Goal: Task Accomplishment & Management: Manage account settings

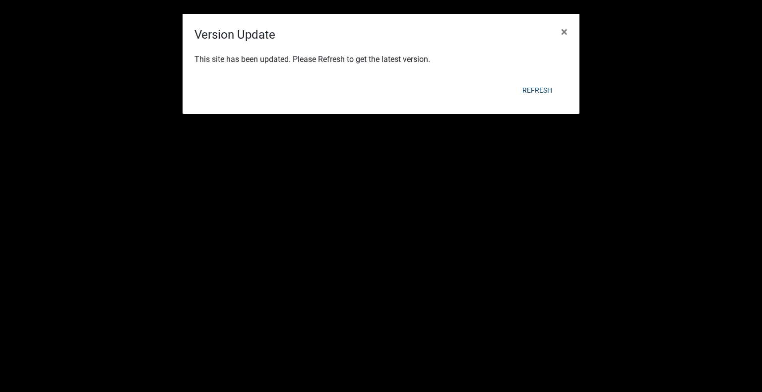
scroll to position [397, 0]
click at [536, 89] on button "Refresh" at bounding box center [538, 90] width 46 height 18
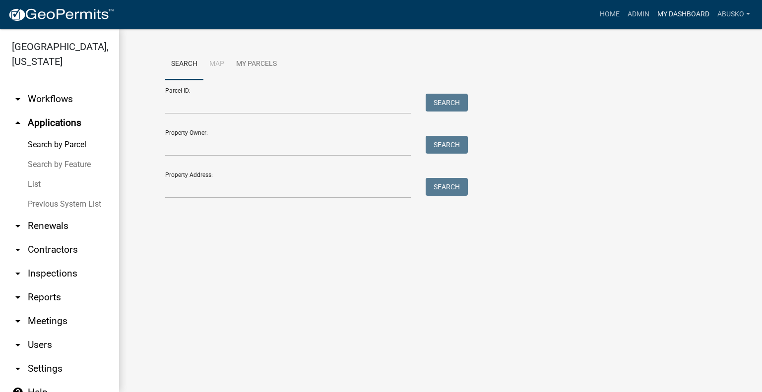
click at [690, 12] on link "My Dashboard" at bounding box center [683, 14] width 60 height 19
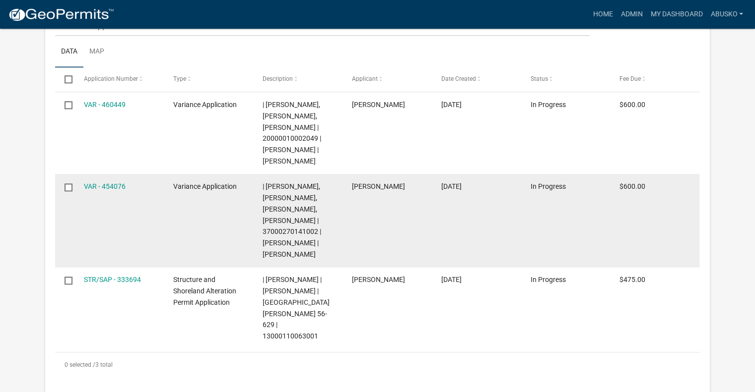
scroll to position [1141, 0]
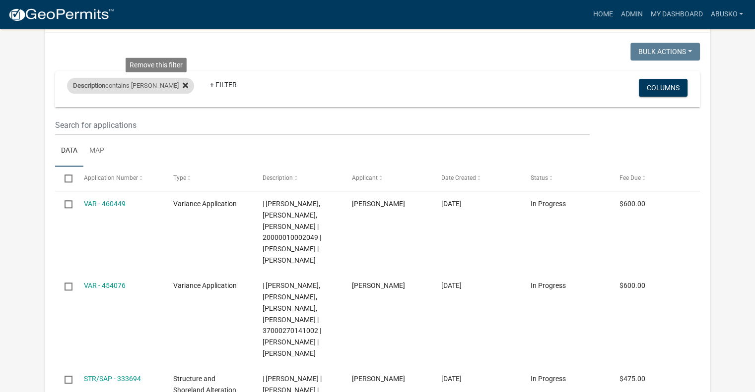
click at [183, 88] on icon at bounding box center [185, 85] width 5 height 5
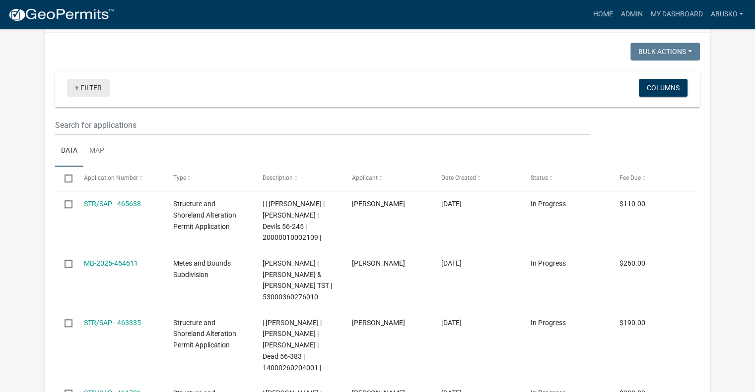
click at [101, 97] on link "+ Filter" at bounding box center [88, 88] width 43 height 18
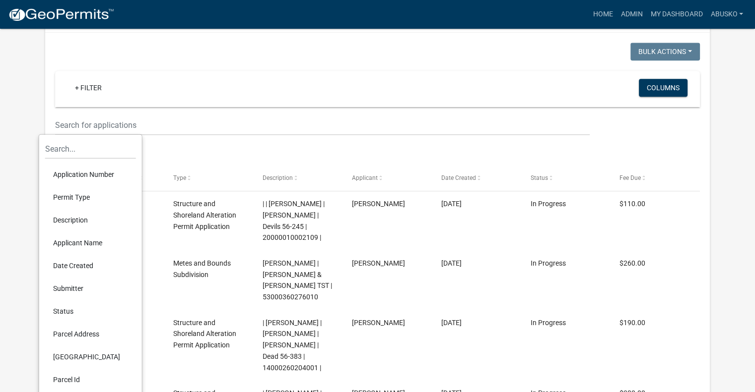
click at [83, 241] on li "Applicant Name" at bounding box center [90, 242] width 91 height 23
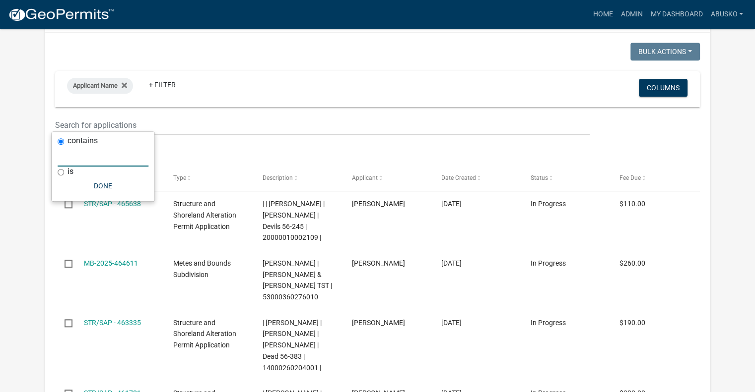
click at [83, 158] on input "text" at bounding box center [103, 156] width 91 height 20
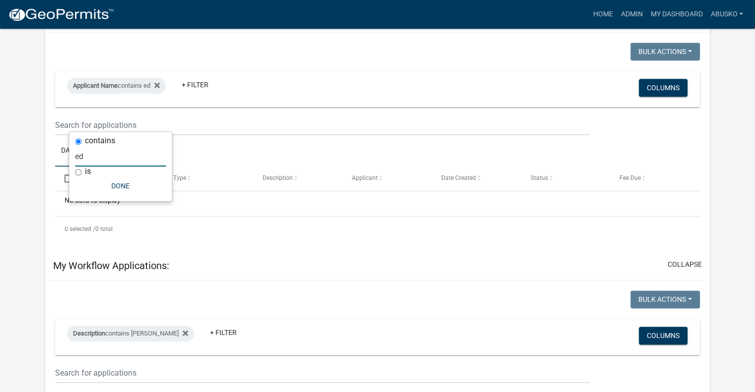
type input "e"
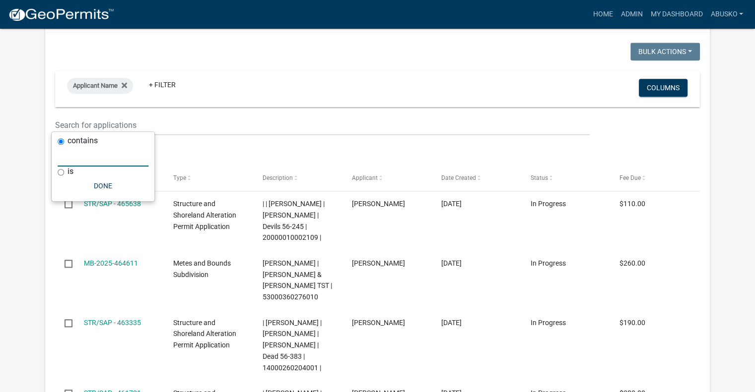
click at [79, 158] on input "text" at bounding box center [103, 156] width 91 height 20
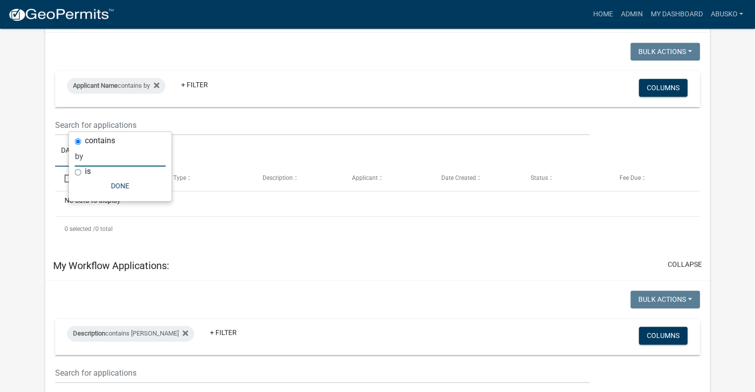
type input "b"
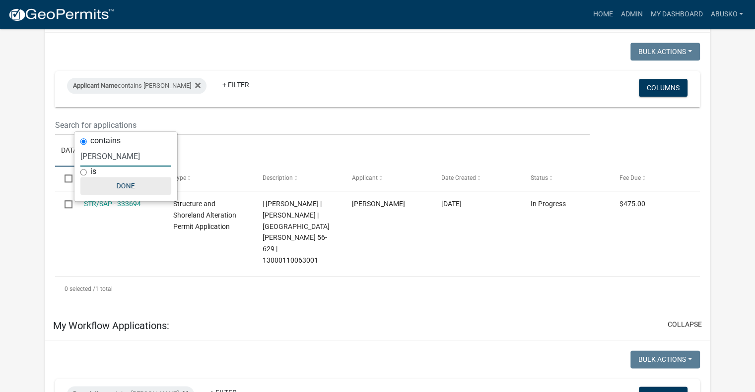
type input "Busko"
click at [121, 188] on button "Done" at bounding box center [125, 186] width 91 height 18
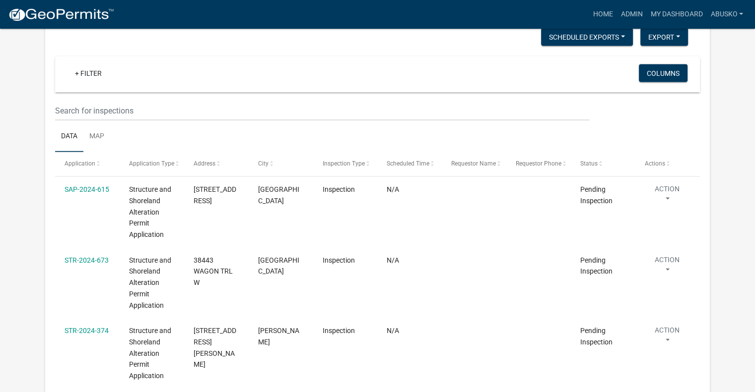
scroll to position [1935, 0]
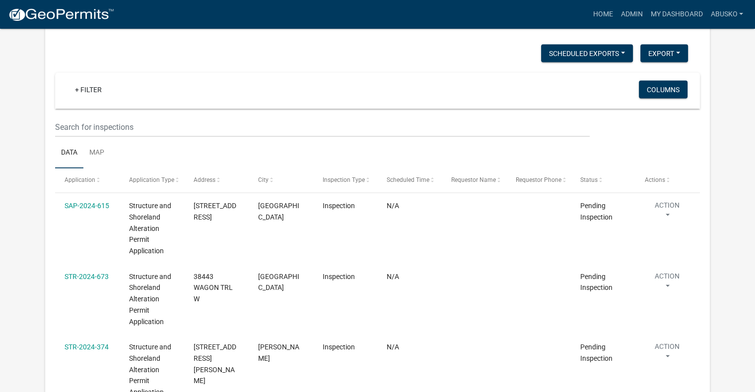
click at [113, 81] on div "+ Filter" at bounding box center [272, 91] width 424 height 20
click at [83, 81] on link "+ Filter" at bounding box center [88, 90] width 43 height 18
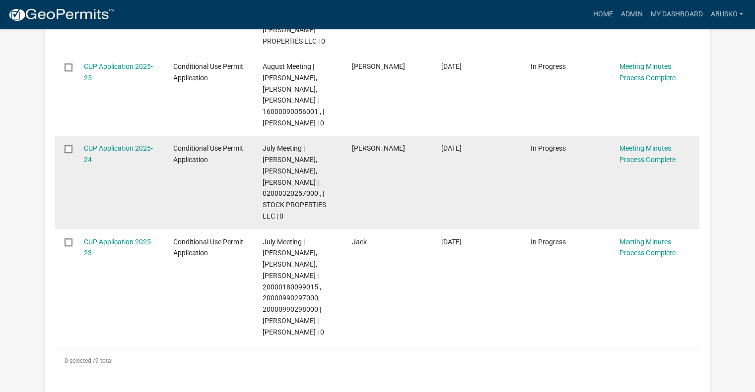
scroll to position [744, 0]
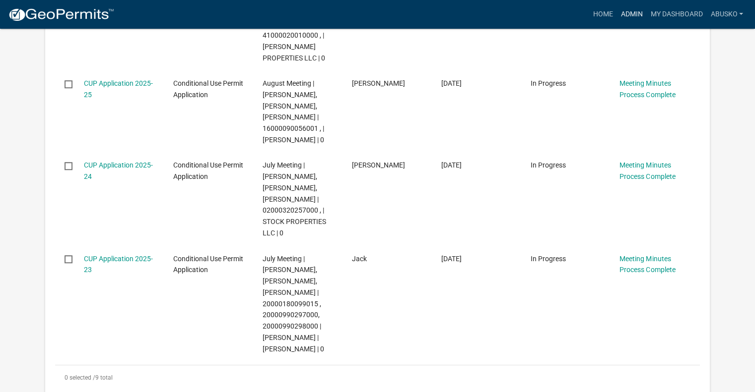
drag, startPoint x: 638, startPoint y: 16, endPoint x: 631, endPoint y: 17, distance: 6.5
click at [637, 16] on link "Admin" at bounding box center [631, 14] width 30 height 19
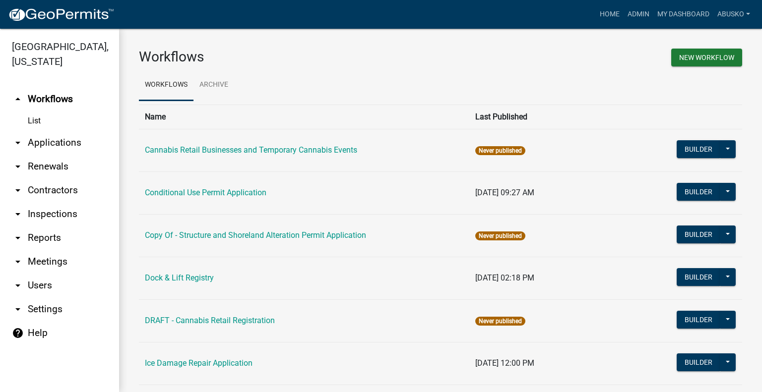
click at [64, 141] on link "arrow_drop_down Applications" at bounding box center [59, 143] width 119 height 24
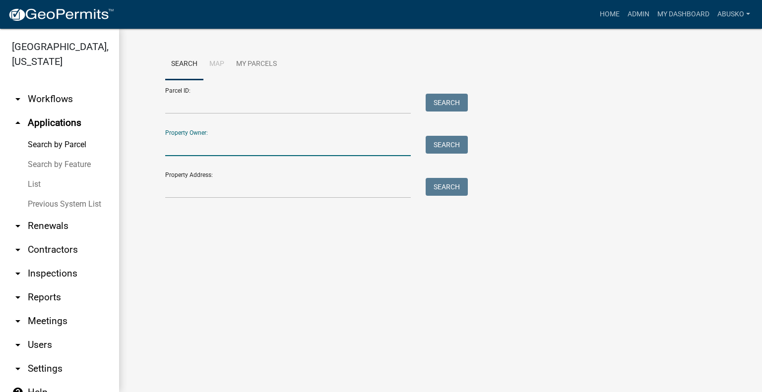
click at [195, 148] on input "Property Owner:" at bounding box center [288, 146] width 246 height 20
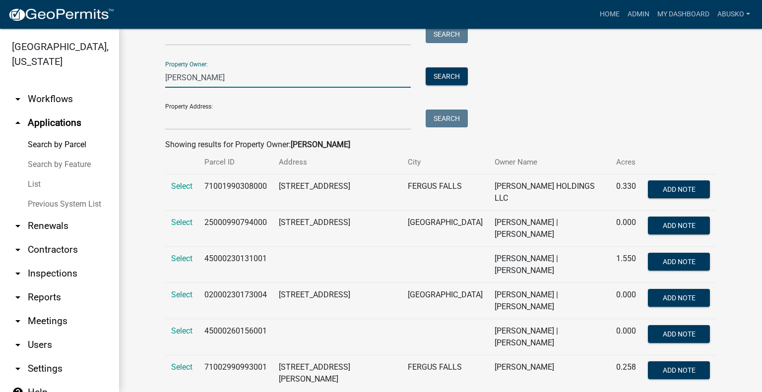
scroll to position [84, 0]
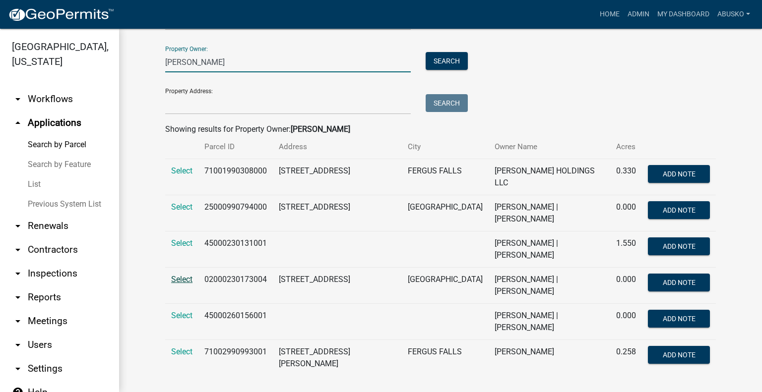
type input "danner"
click at [183, 275] on span "Select" at bounding box center [181, 279] width 21 height 9
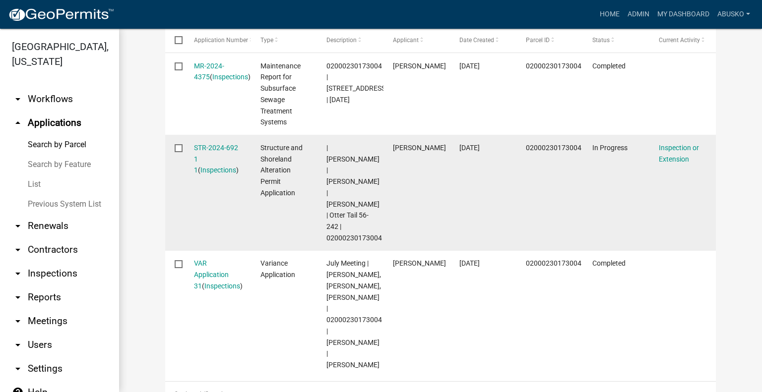
scroll to position [332, 0]
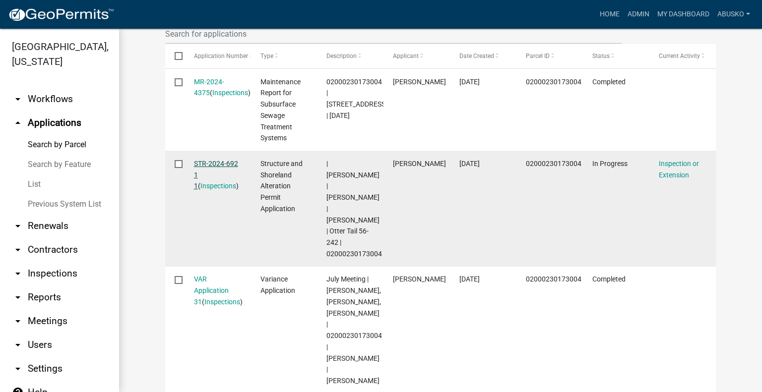
click at [224, 166] on link "STR-2024-692 1 1" at bounding box center [216, 175] width 44 height 31
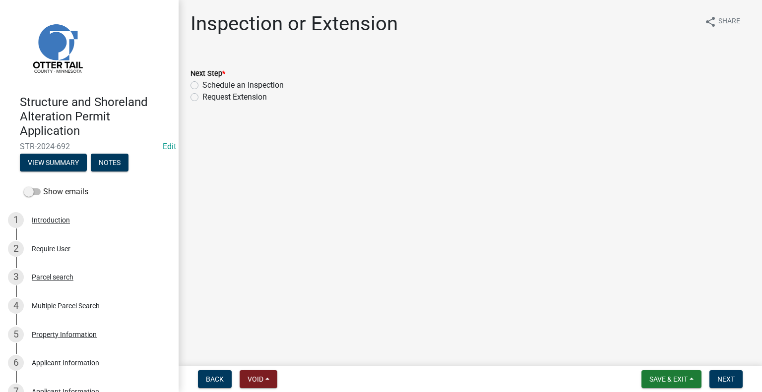
click at [202, 83] on label "Schedule an Inspection" at bounding box center [242, 85] width 81 height 12
click at [202, 83] on input "Schedule an Inspection" at bounding box center [205, 82] width 6 height 6
radio input "true"
drag, startPoint x: 212, startPoint y: 219, endPoint x: 242, endPoint y: 249, distance: 42.5
click at [212, 219] on main "Inspection or Extension share Share Next Step * Schedule an Inspection Request …" at bounding box center [471, 181] width 584 height 363
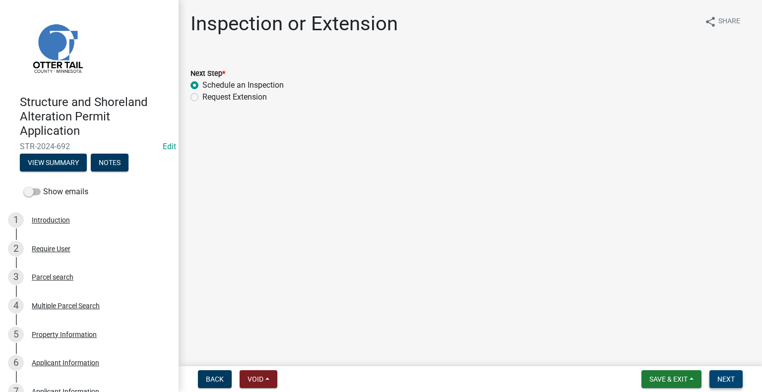
click at [724, 379] on span "Next" at bounding box center [725, 380] width 17 height 8
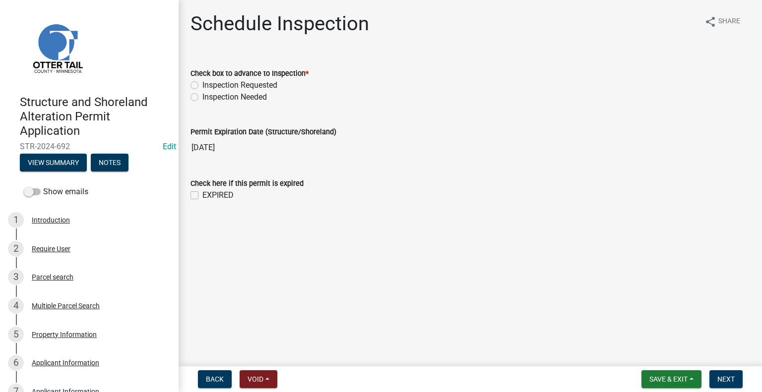
click at [202, 85] on label "Inspection Requested" at bounding box center [239, 85] width 75 height 12
click at [202, 85] on input "Inspection Requested" at bounding box center [205, 82] width 6 height 6
radio input "true"
click at [725, 379] on span "Next" at bounding box center [725, 380] width 17 height 8
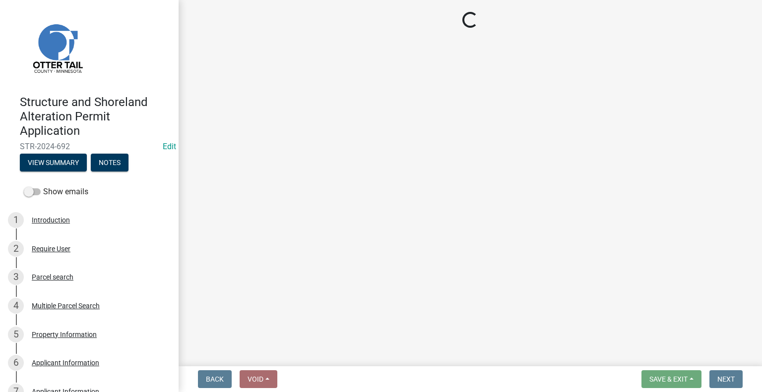
select select "710d5f49-2663-4e73-9718-d0c4e189f5ed"
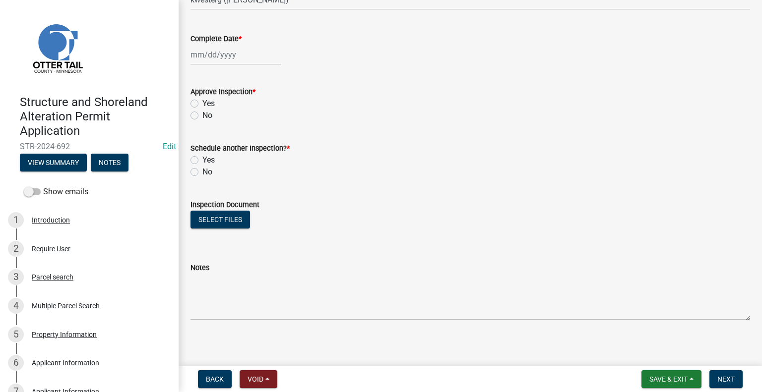
scroll to position [175, 0]
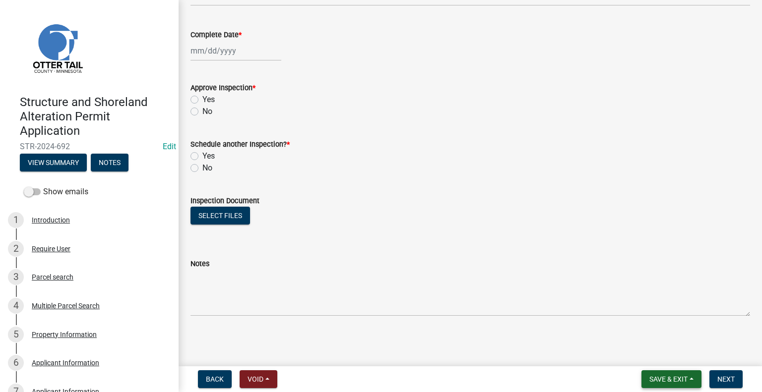
click at [661, 376] on span "Save & Exit" at bounding box center [669, 380] width 38 height 8
click at [641, 354] on button "Save & Exit" at bounding box center [661, 354] width 79 height 24
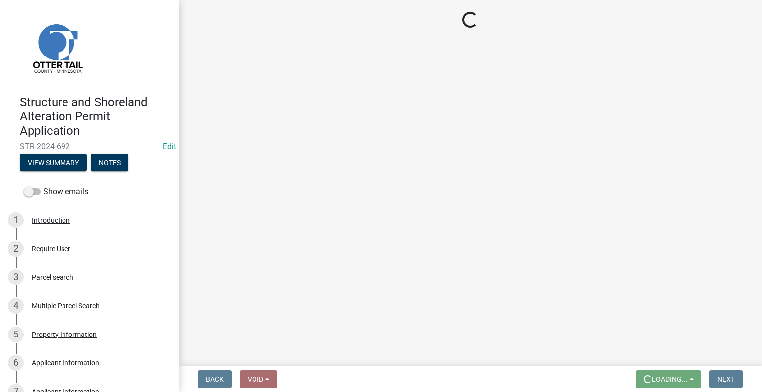
scroll to position [0, 0]
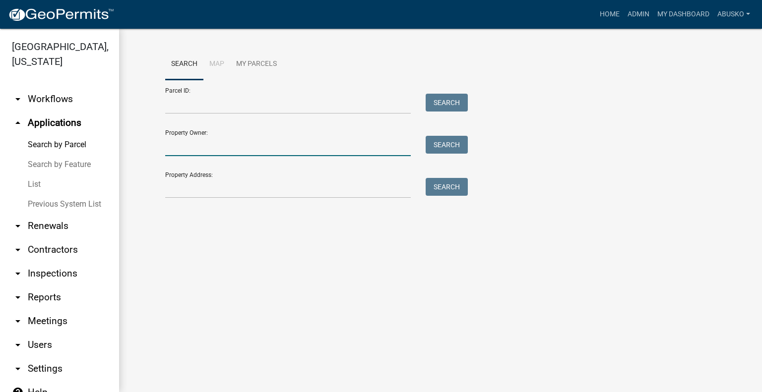
click at [191, 145] on input "Property Owner:" at bounding box center [288, 146] width 246 height 20
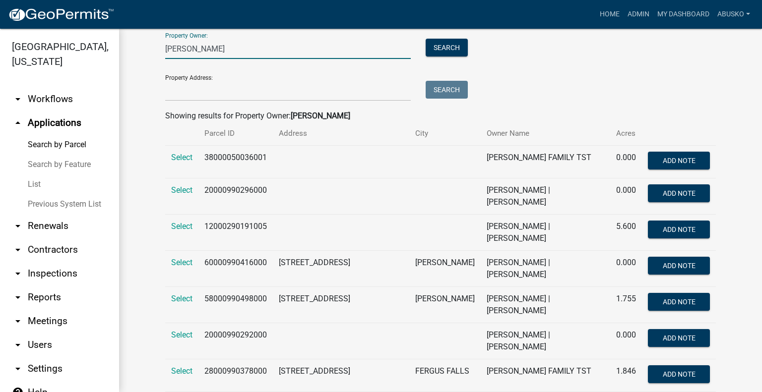
scroll to position [99, 0]
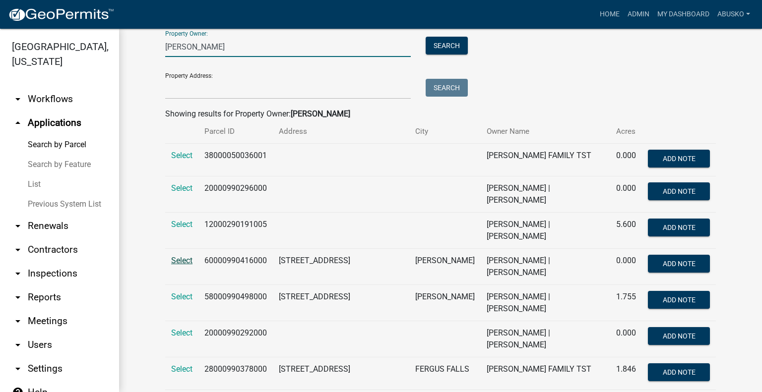
type input "gabrielson"
click at [179, 256] on span "Select" at bounding box center [181, 260] width 21 height 9
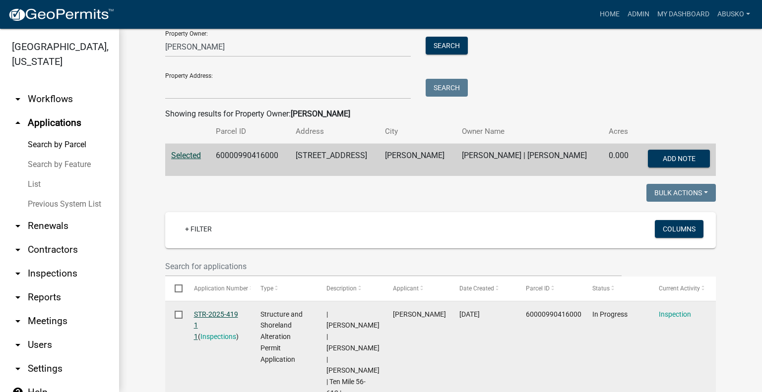
click at [201, 312] on link "STR-2025-419 1 1" at bounding box center [216, 326] width 44 height 31
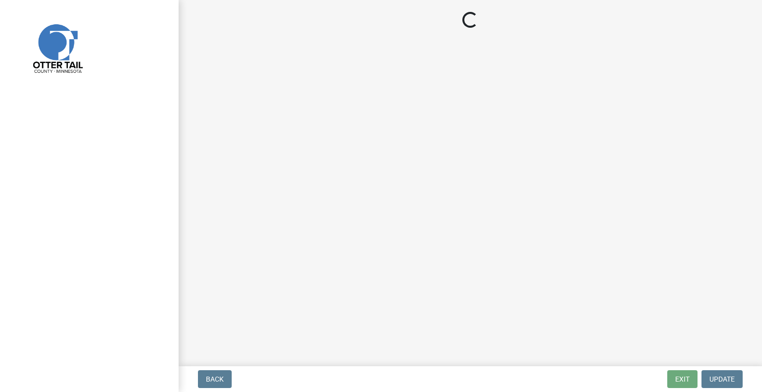
select select "710d5f49-2663-4e73-9718-d0c4e189f5ed"
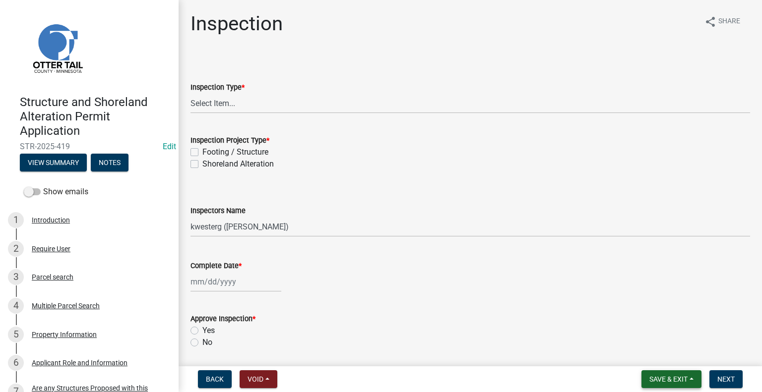
click at [673, 378] on span "Save & Exit" at bounding box center [669, 380] width 38 height 8
click at [655, 345] on button "Save & Exit" at bounding box center [661, 354] width 79 height 24
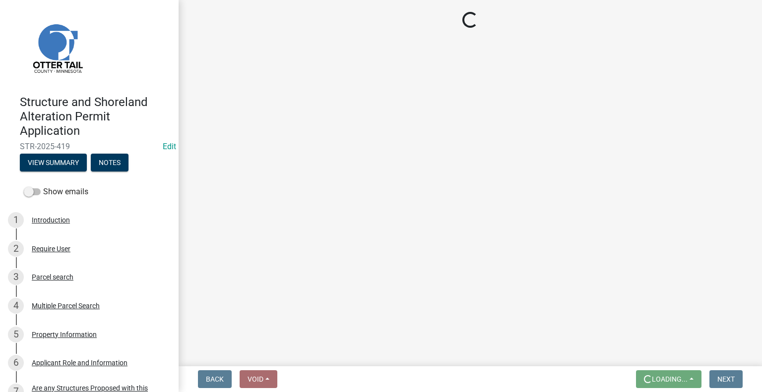
click at [660, 358] on main "Loading..." at bounding box center [471, 181] width 584 height 363
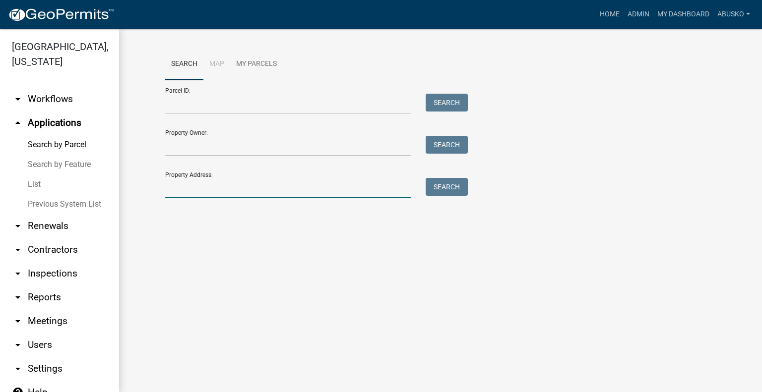
click at [198, 188] on input "Property Address:" at bounding box center [288, 188] width 246 height 20
type input "22309"
click at [439, 190] on button "Search" at bounding box center [447, 187] width 42 height 18
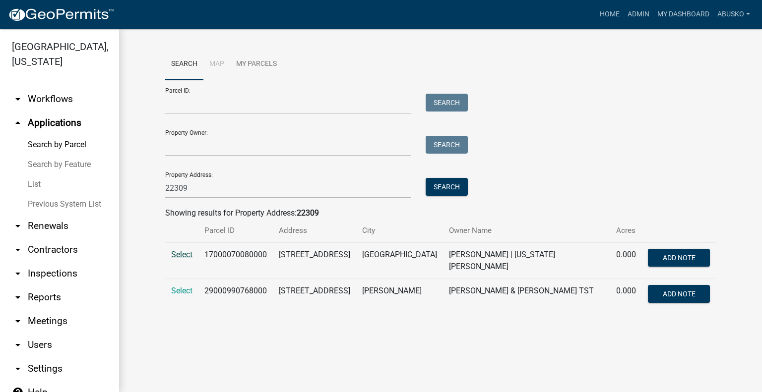
click at [187, 255] on span "Select" at bounding box center [181, 254] width 21 height 9
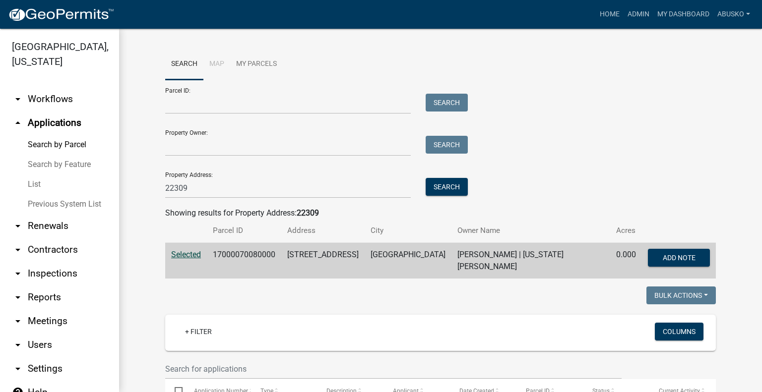
click at [209, 254] on td "17000070080000" at bounding box center [244, 261] width 74 height 36
drag, startPoint x: 210, startPoint y: 255, endPoint x: 268, endPoint y: 257, distance: 58.1
click at [269, 258] on td "17000070080000" at bounding box center [244, 261] width 74 height 36
copy td "1700007008000"
click at [61, 120] on link "arrow_drop_up Applications" at bounding box center [59, 123] width 119 height 24
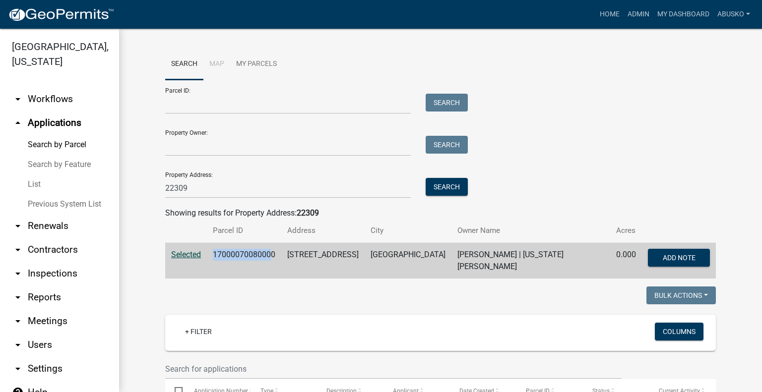
click at [54, 99] on link "arrow_drop_down Workflows" at bounding box center [59, 99] width 119 height 24
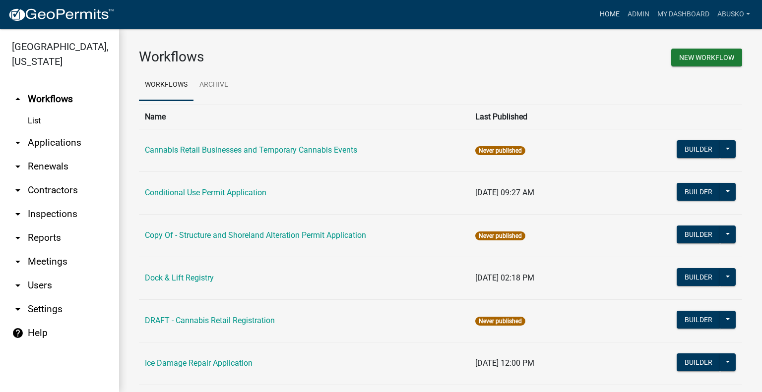
click at [602, 13] on link "Home" at bounding box center [610, 14] width 28 height 19
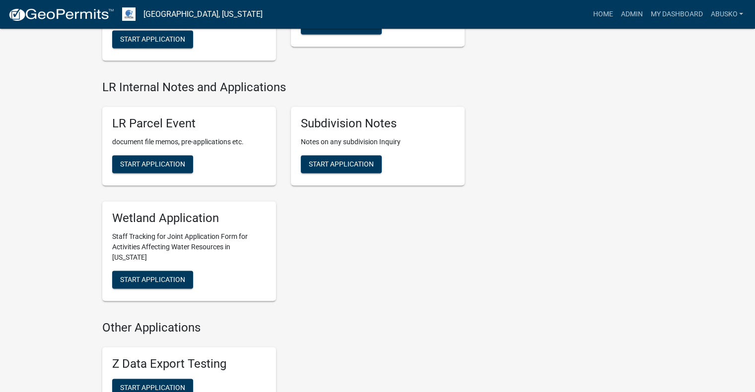
scroll to position [1389, 0]
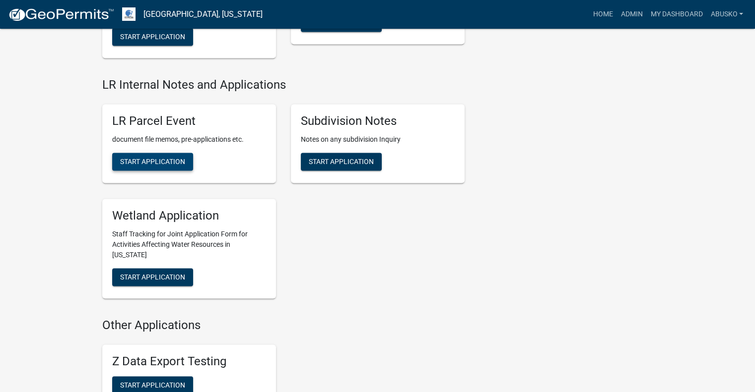
click at [159, 158] on span "Start Application" at bounding box center [152, 162] width 65 height 8
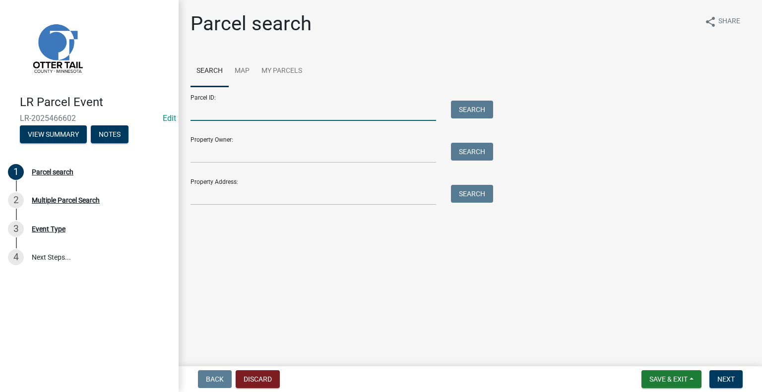
click at [212, 113] on input "Parcel ID:" at bounding box center [314, 111] width 246 height 20
paste input "1700007008000"
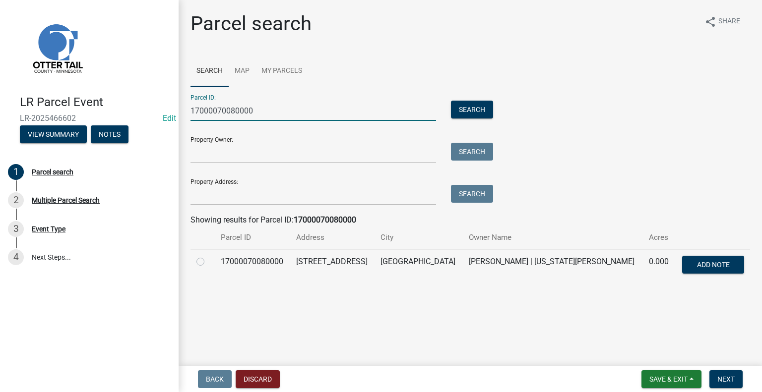
type input "17000070080000"
click at [208, 256] on label at bounding box center [208, 256] width 0 height 0
click at [208, 261] on input "radio" at bounding box center [211, 259] width 6 height 6
radio input "true"
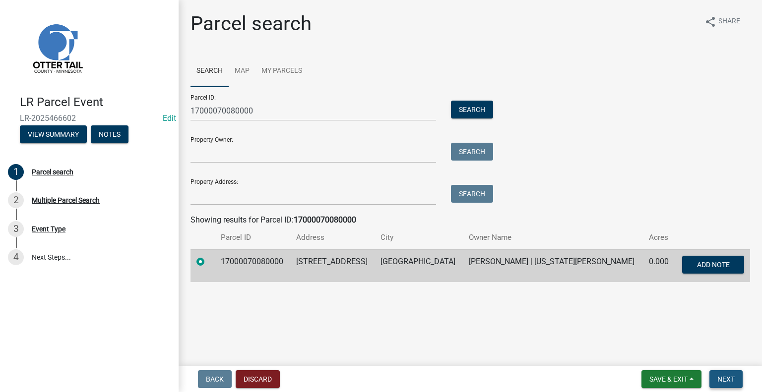
click at [724, 377] on span "Next" at bounding box center [725, 380] width 17 height 8
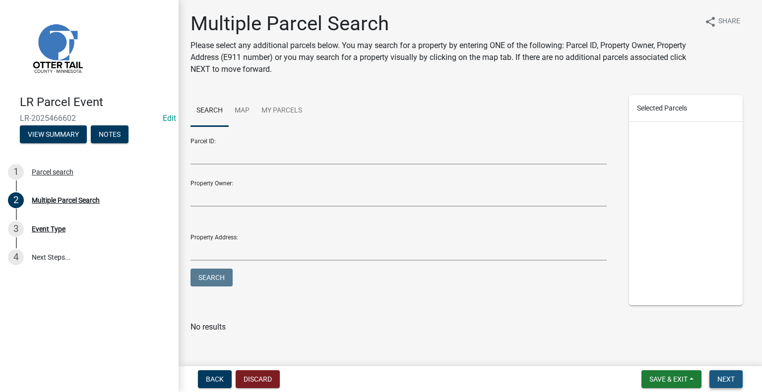
click at [732, 377] on span "Next" at bounding box center [725, 380] width 17 height 8
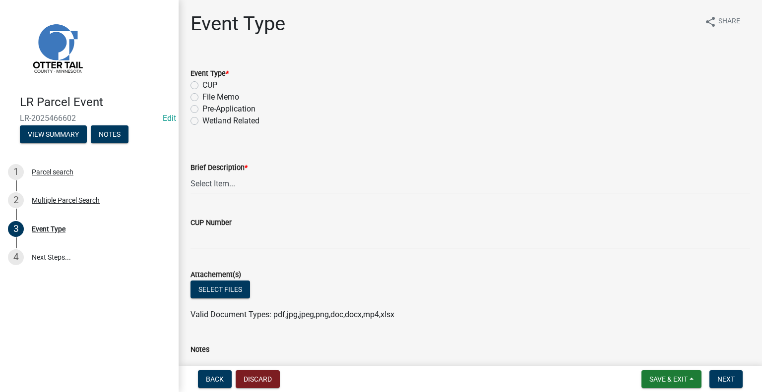
click at [202, 94] on label "File Memo" at bounding box center [220, 97] width 37 height 12
click at [202, 94] on input "File Memo" at bounding box center [205, 94] width 6 height 6
radio input "true"
click at [247, 186] on select "Select Item... Bluff Determination Building or Site line Complaint Corresponden…" at bounding box center [471, 184] width 560 height 20
click at [191, 174] on select "Select Item... Bluff Determination Building or Site line Complaint Corresponden…" at bounding box center [471, 184] width 560 height 20
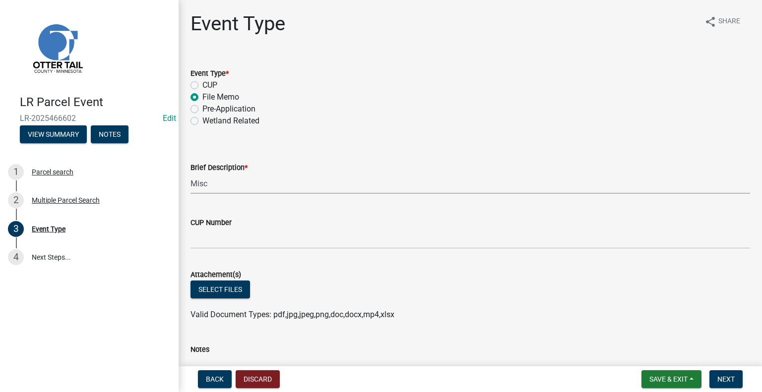
select select "a21ce619-e1f1-4cf9-93fc-07f65513f895"
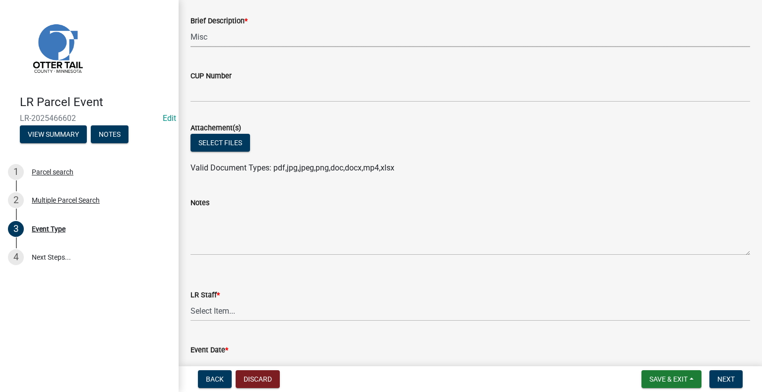
scroll to position [149, 0]
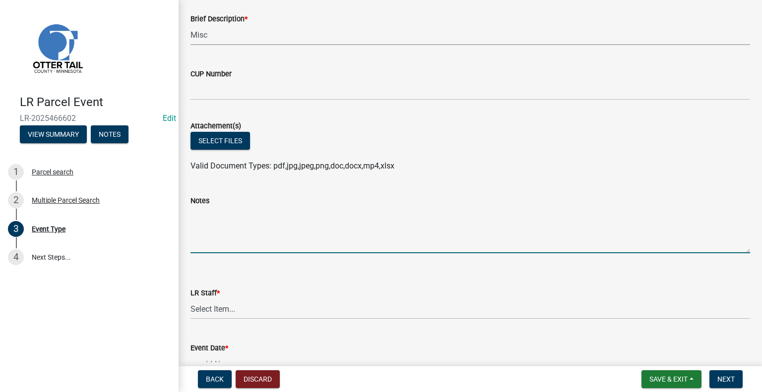
click at [209, 216] on textarea "Notes" at bounding box center [471, 230] width 560 height 47
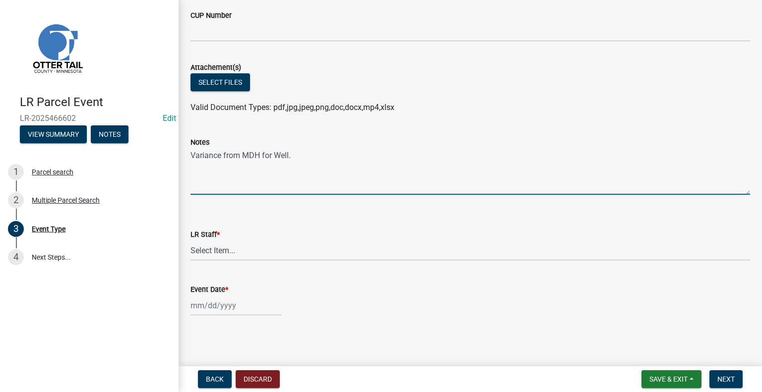
scroll to position [208, 0]
type textarea "Variance from MDH for Well."
click at [218, 249] on select "Select Item... Alexis Newark Amy Busko Andrea Perales Brittany Tollefson Christ…" at bounding box center [471, 250] width 560 height 20
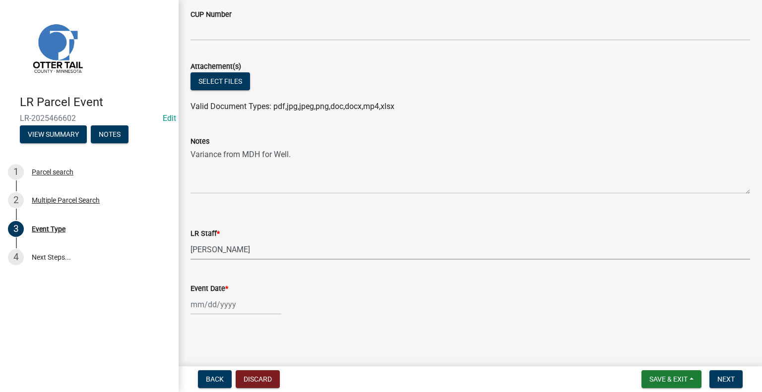
click at [191, 240] on select "Select Item... Alexis Newark Amy Busko Andrea Perales Brittany Tollefson Christ…" at bounding box center [471, 250] width 560 height 20
select select "1bc1e483-05bd-4456-8d1d-1de62b367160"
click at [209, 307] on div at bounding box center [236, 305] width 91 height 20
select select "8"
select select "2025"
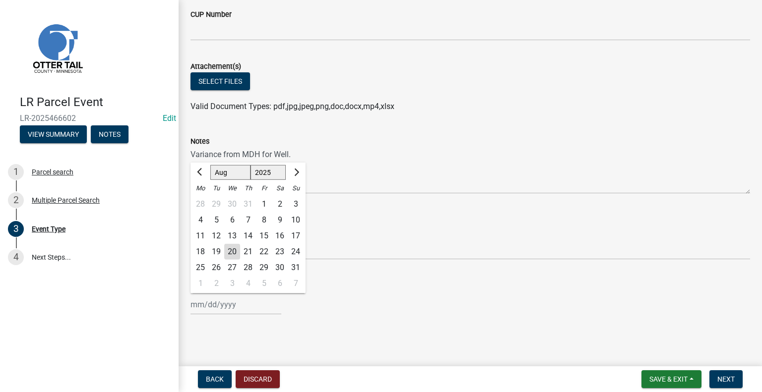
click at [232, 254] on div "20" at bounding box center [232, 252] width 16 height 16
type input "08/20/2025"
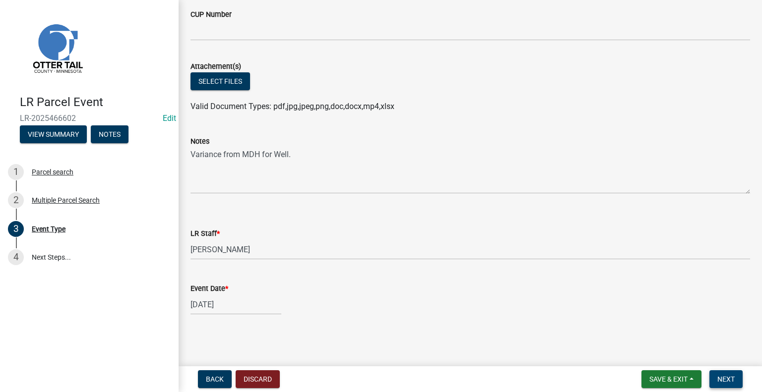
click at [728, 381] on span "Next" at bounding box center [725, 380] width 17 height 8
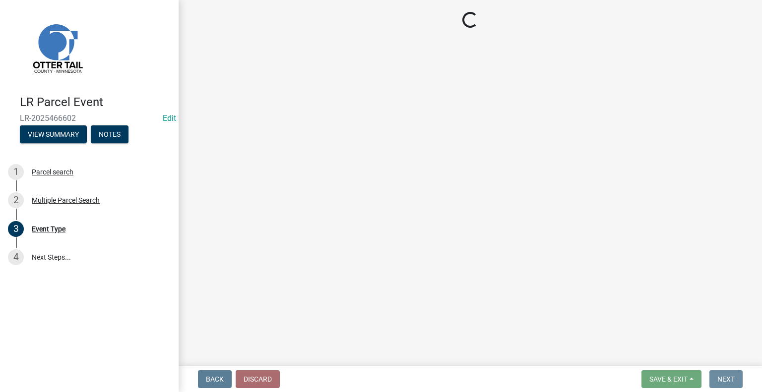
scroll to position [0, 0]
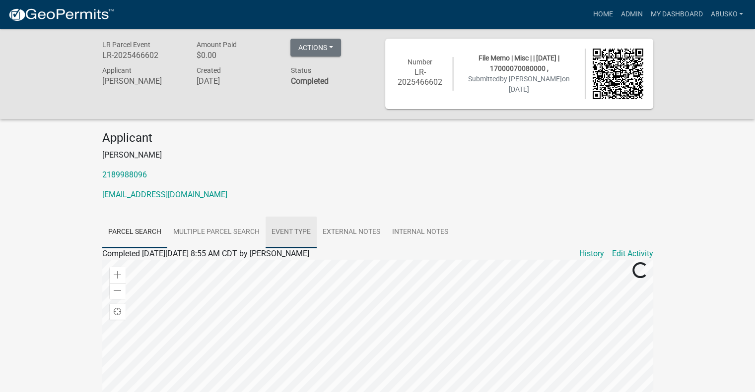
click at [292, 231] on link "Event Type" at bounding box center [290, 233] width 51 height 32
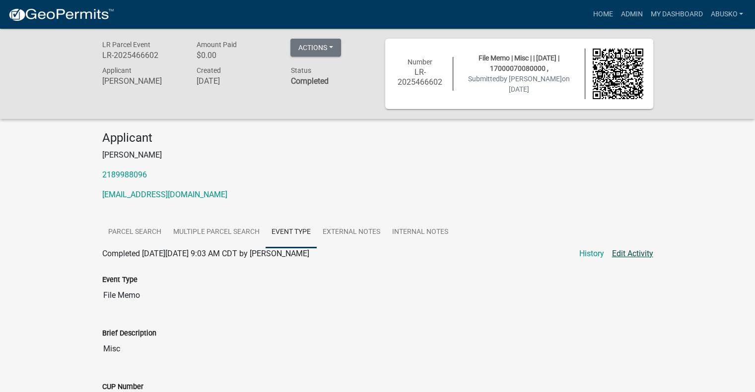
click at [641, 253] on link "Edit Activity" at bounding box center [632, 254] width 41 height 12
select select "a21ce619-e1f1-4cf9-93fc-07f65513f895"
select select "1bc1e483-05bd-4456-8d1d-1de62b367160"
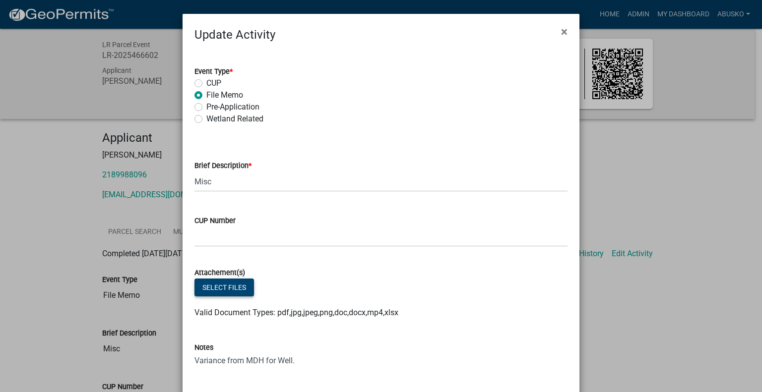
click at [234, 287] on button "Select files" at bounding box center [225, 288] width 60 height 18
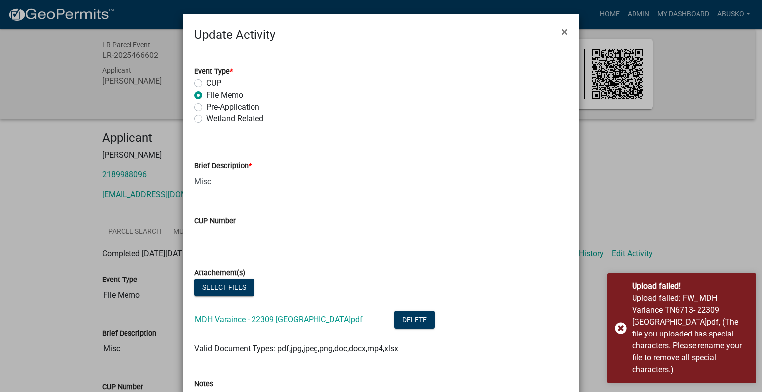
click at [459, 292] on div "Select files" at bounding box center [381, 289] width 373 height 20
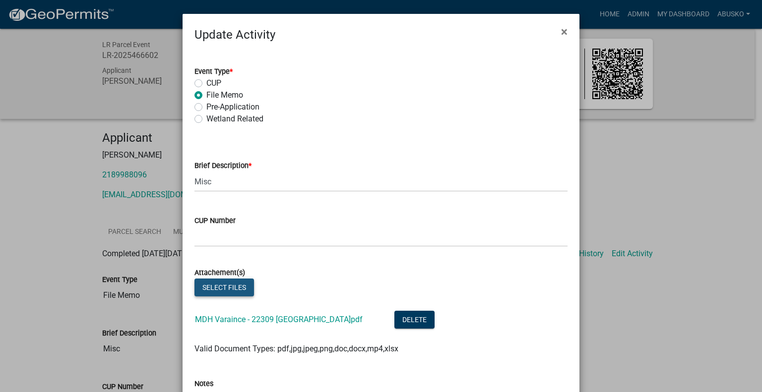
click at [224, 289] on button "Select files" at bounding box center [225, 288] width 60 height 18
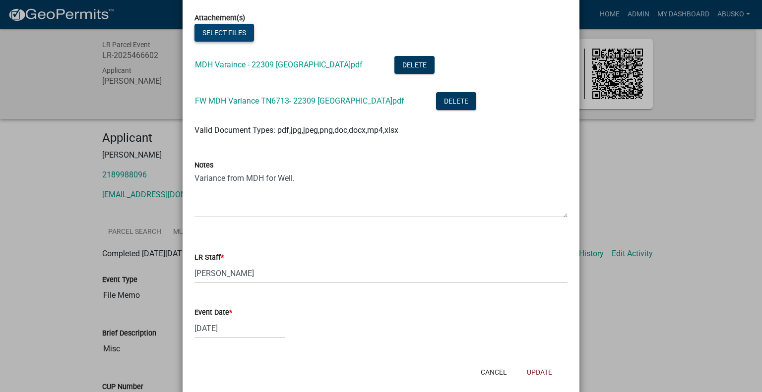
scroll to position [286, 0]
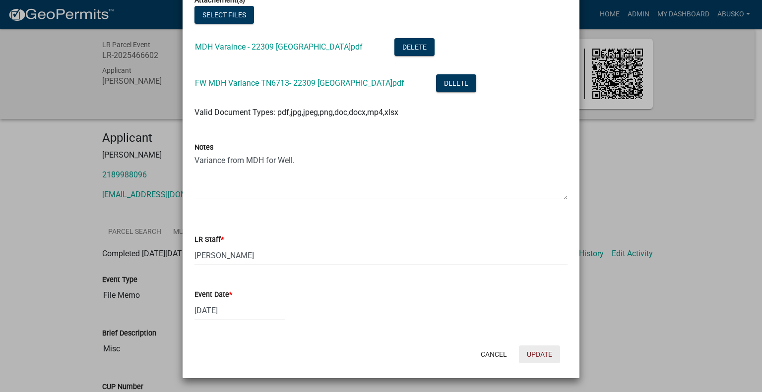
click at [535, 351] on button "Update" at bounding box center [539, 355] width 41 height 18
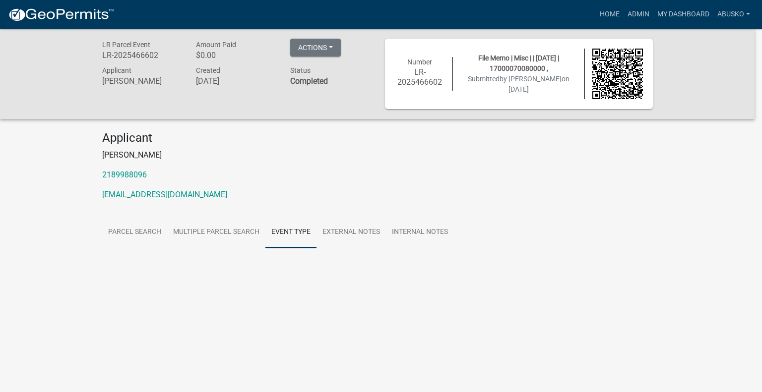
scroll to position [0, 0]
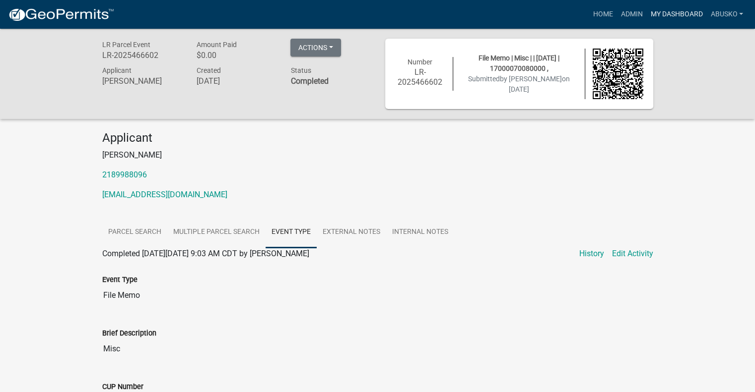
click at [667, 14] on link "My Dashboard" at bounding box center [676, 14] width 60 height 19
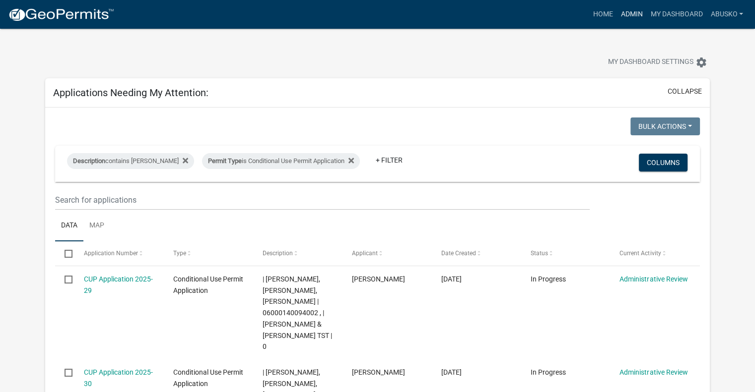
click at [628, 13] on link "Admin" at bounding box center [631, 14] width 30 height 19
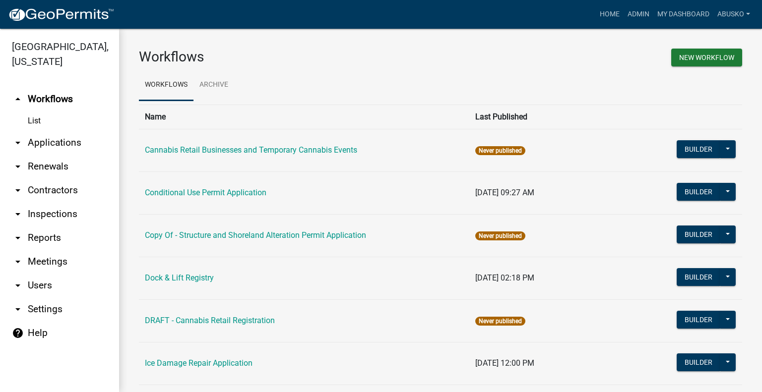
click at [67, 137] on link "arrow_drop_down Applications" at bounding box center [59, 143] width 119 height 24
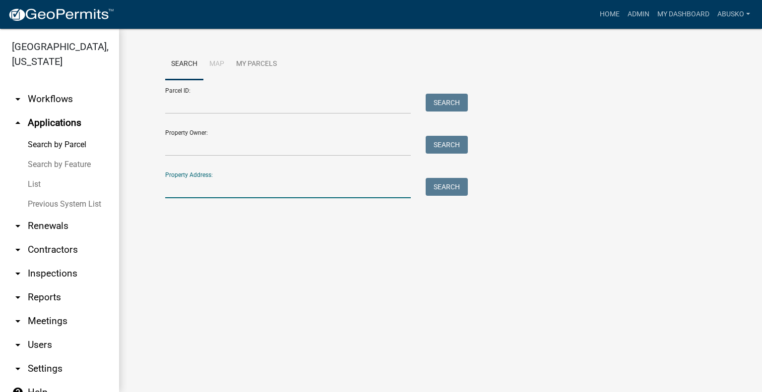
click at [187, 188] on input "Property Address:" at bounding box center [288, 188] width 246 height 20
type input "22309"
click at [435, 188] on button "Search" at bounding box center [447, 187] width 42 height 18
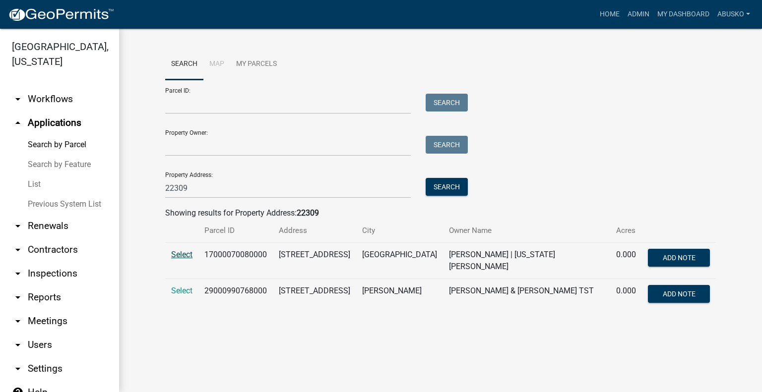
click at [185, 255] on span "Select" at bounding box center [181, 254] width 21 height 9
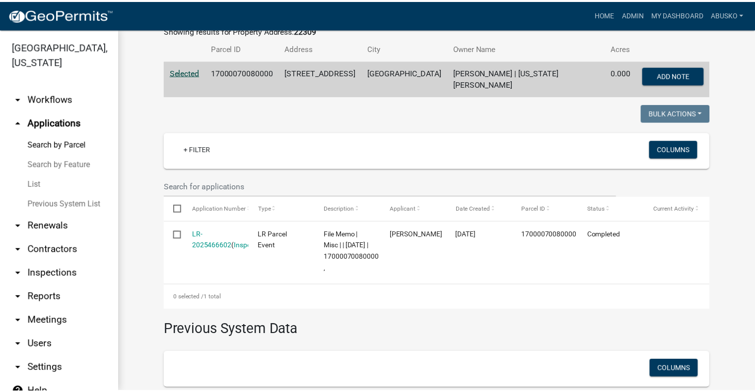
scroll to position [198, 0]
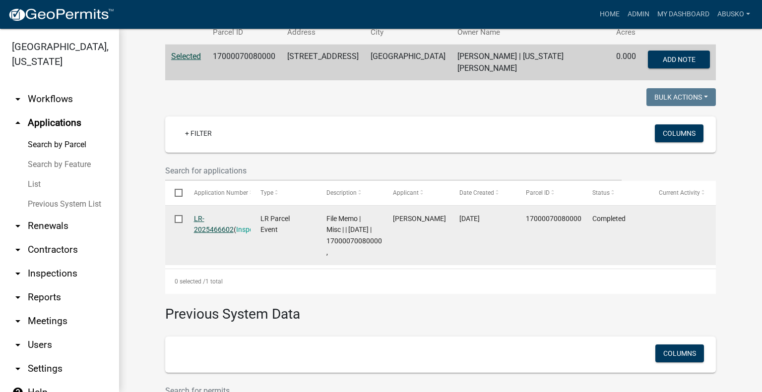
click at [194, 218] on link "LR-2025466602" at bounding box center [214, 224] width 40 height 19
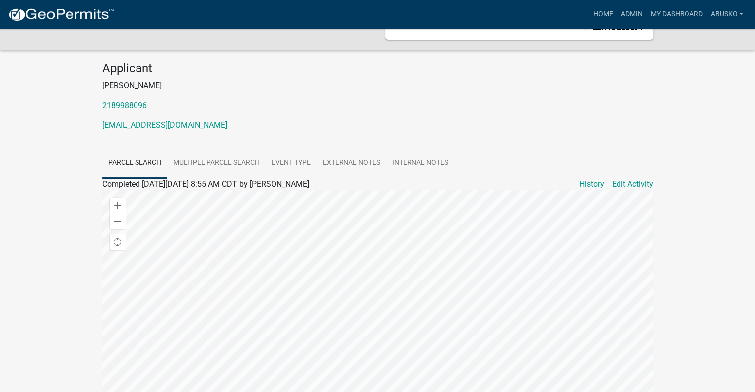
scroll to position [65, 0]
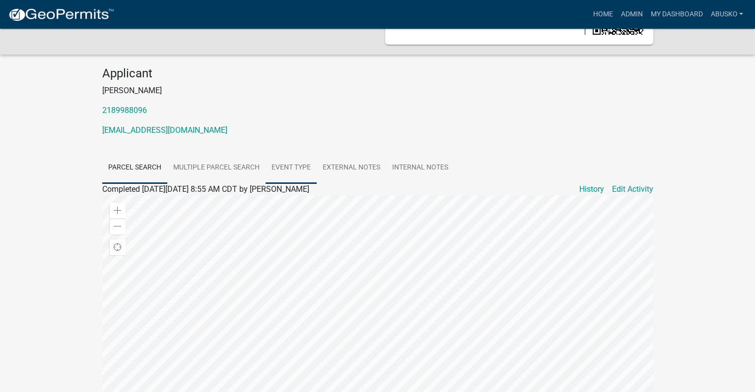
click at [291, 161] on link "Event Type" at bounding box center [290, 168] width 51 height 32
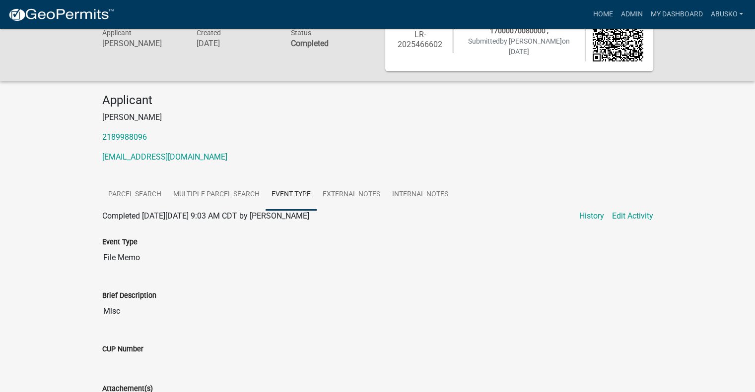
scroll to position [0, 0]
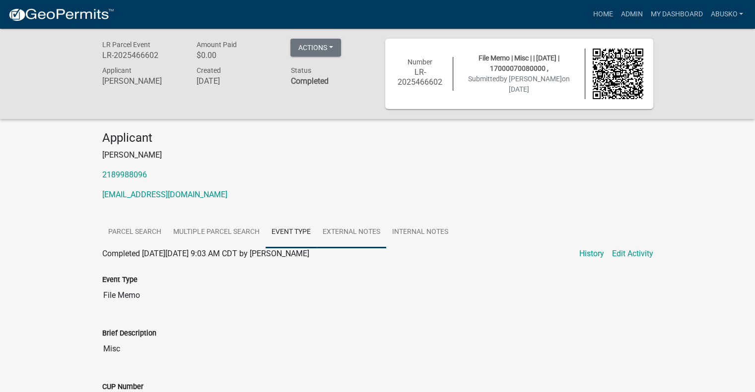
click at [361, 229] on link "External Notes" at bounding box center [351, 233] width 69 height 32
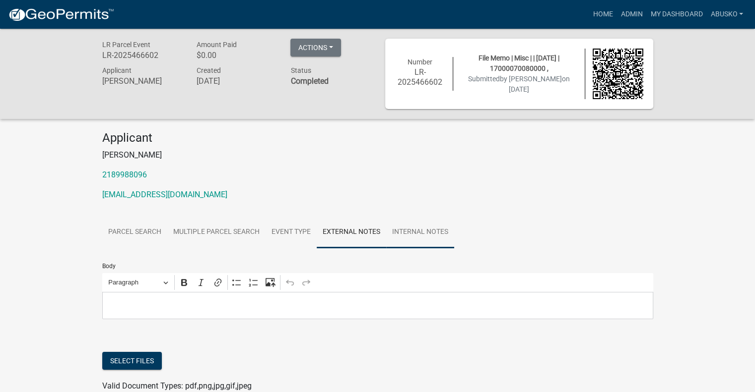
click at [430, 230] on link "Internal Notes" at bounding box center [420, 233] width 68 height 32
click at [688, 13] on link "My Dashboard" at bounding box center [676, 14] width 60 height 19
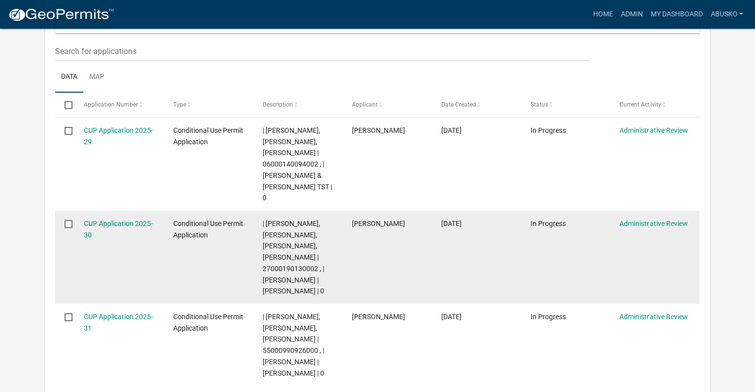
scroll to position [198, 0]
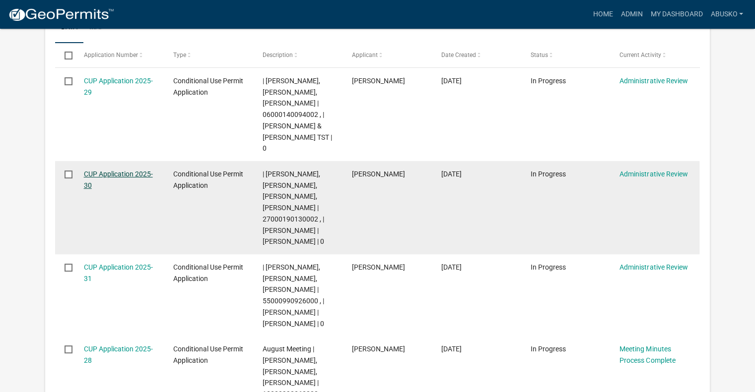
click at [122, 170] on link "CUP Application 2025-30" at bounding box center [118, 179] width 69 height 19
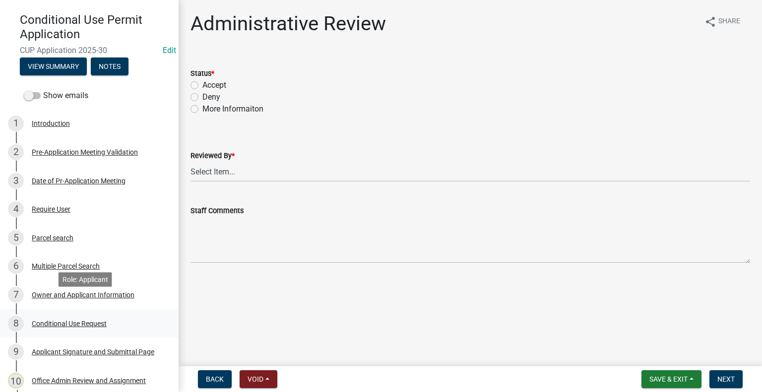
scroll to position [99, 0]
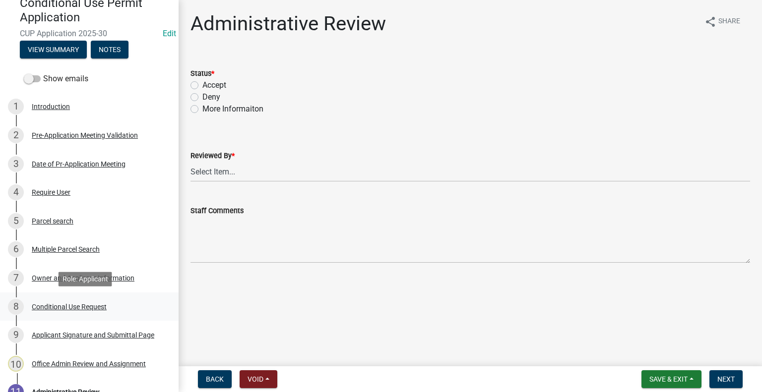
click at [62, 306] on div "Conditional Use Request" at bounding box center [69, 307] width 75 height 7
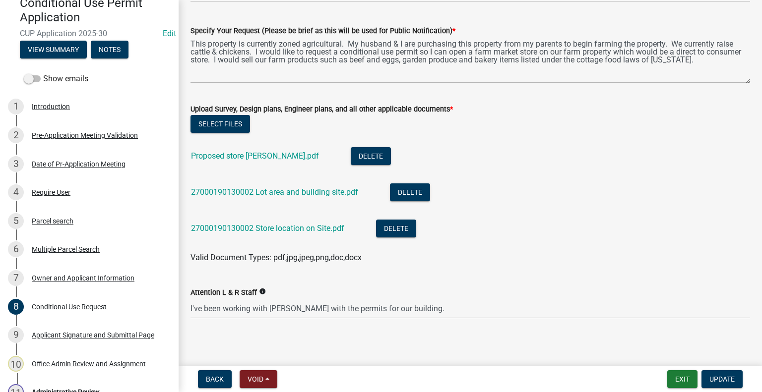
scroll to position [723, 0]
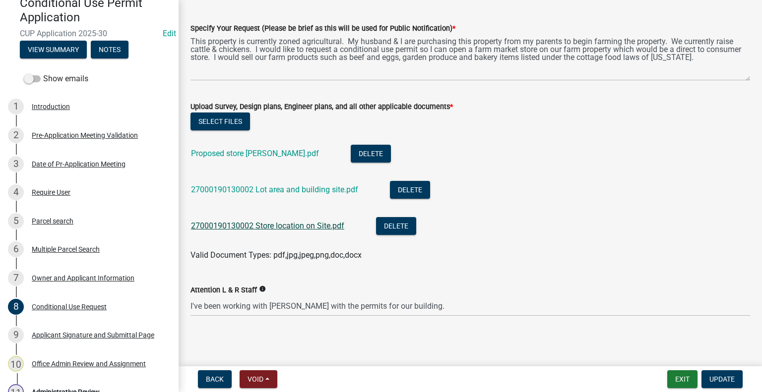
click at [275, 227] on link "27000190130002 Store location on Site.pdf" at bounding box center [267, 225] width 153 height 9
click at [276, 189] on link "27000190130002 Lot area and building site.pdf" at bounding box center [274, 189] width 167 height 9
click at [229, 149] on link "Proposed store Kropuenske.pdf" at bounding box center [255, 153] width 128 height 9
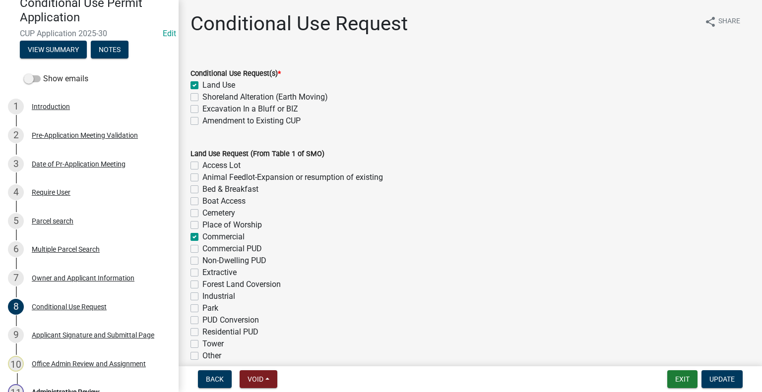
scroll to position [0, 0]
click at [64, 273] on div "7 Owner and Applicant Information" at bounding box center [85, 278] width 155 height 16
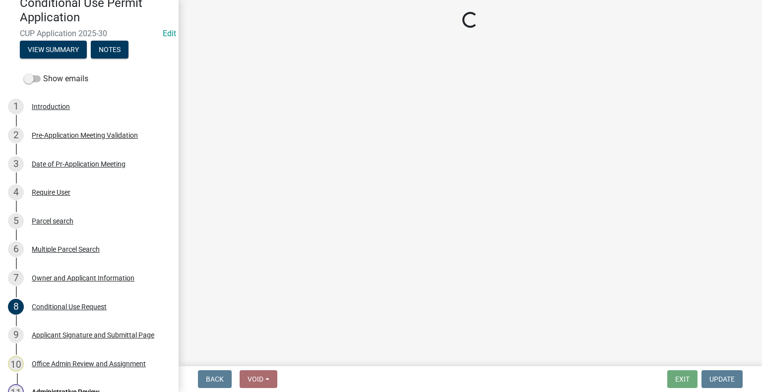
select select "8eb33e25-b777-401d-8aef-48673f52e970"
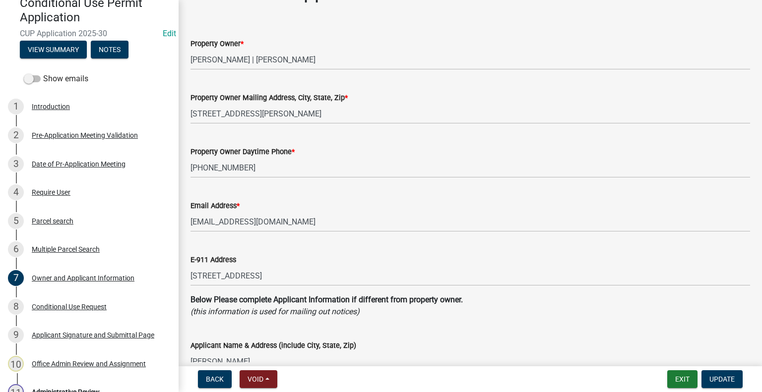
scroll to position [50, 0]
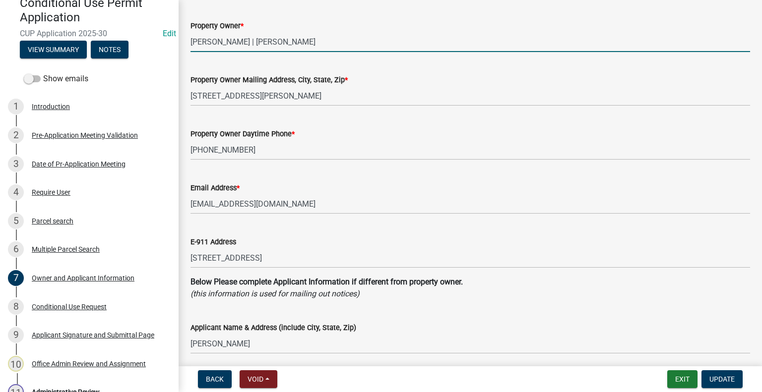
click at [268, 42] on input "PAUL A HALVORSON | DIANE HALVORSON" at bounding box center [471, 42] width 560 height 20
type input "PAUL A & DIANE HALVORSON"
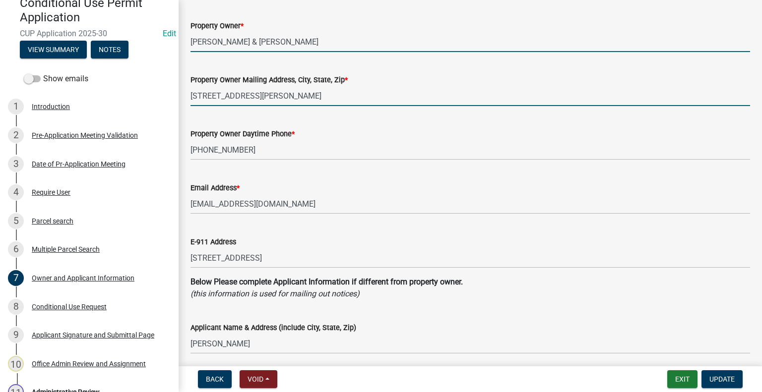
click at [310, 96] on input "18266 Co Hwy 59, Vining, MN 56588" at bounding box center [471, 96] width 560 height 20
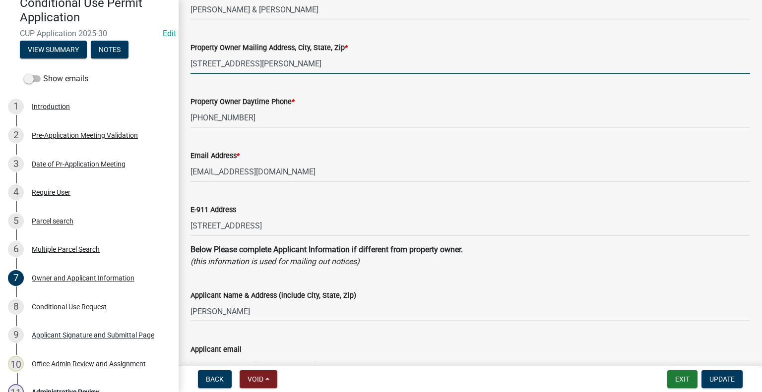
scroll to position [99, 0]
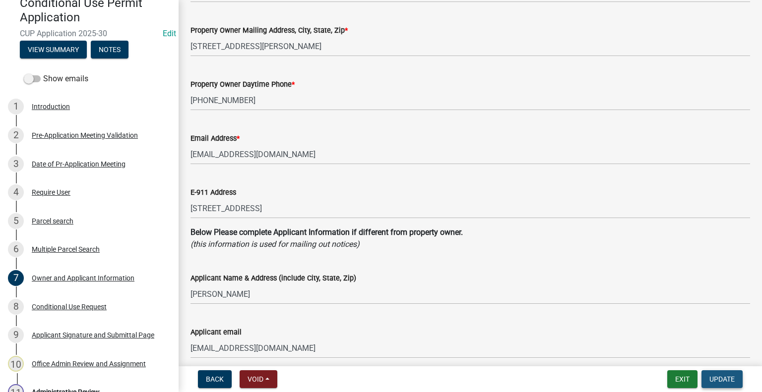
drag, startPoint x: 722, startPoint y: 381, endPoint x: 541, endPoint y: 351, distance: 183.5
click at [722, 381] on span "Update" at bounding box center [722, 380] width 25 height 8
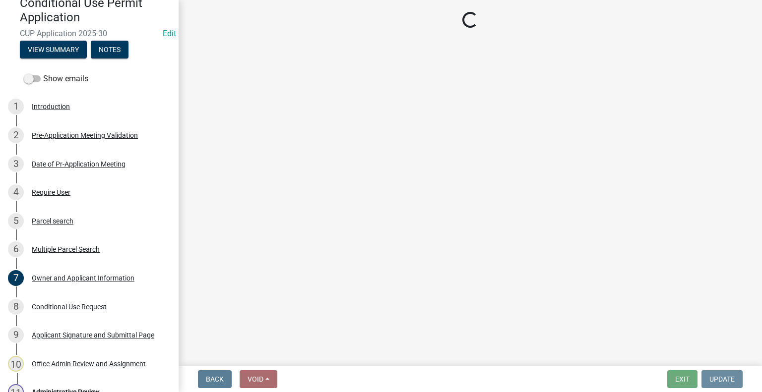
scroll to position [0, 0]
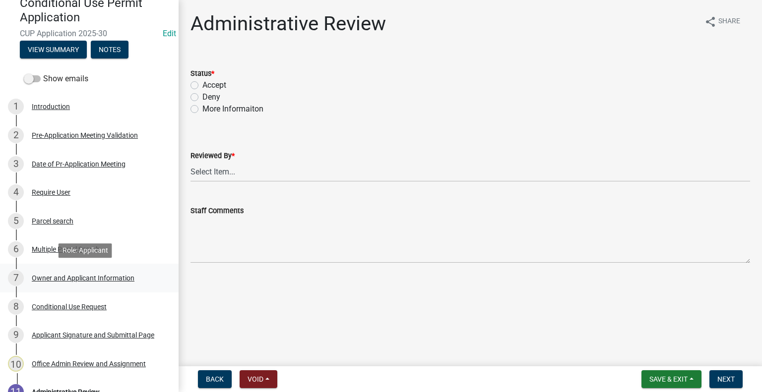
click at [77, 275] on div "Owner and Applicant Information" at bounding box center [83, 278] width 103 height 7
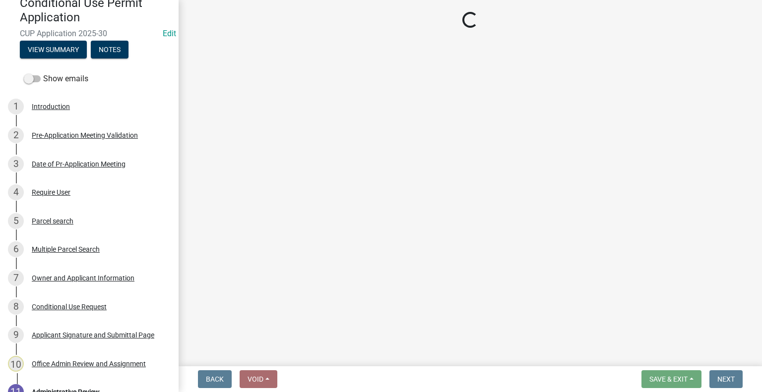
select select "8eb33e25-b777-401d-8aef-48673f52e970"
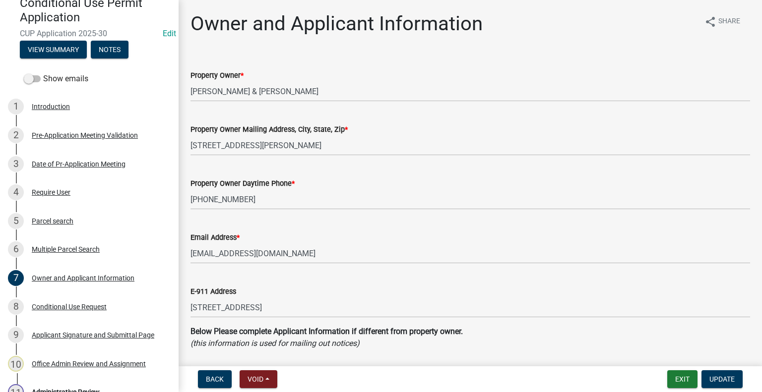
scroll to position [50, 0]
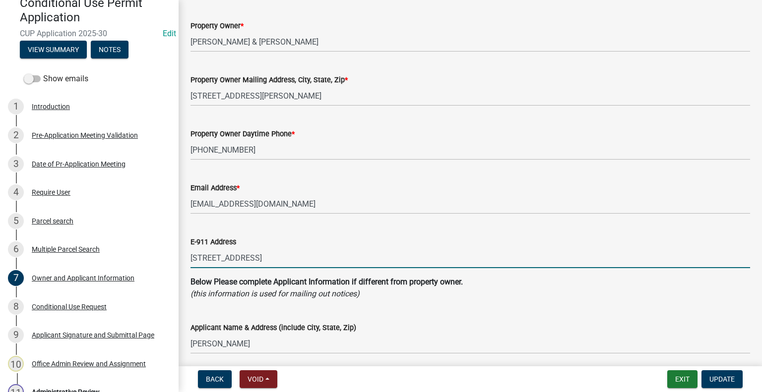
click at [274, 258] on input "18266 CO HWY 59" at bounding box center [471, 258] width 560 height 20
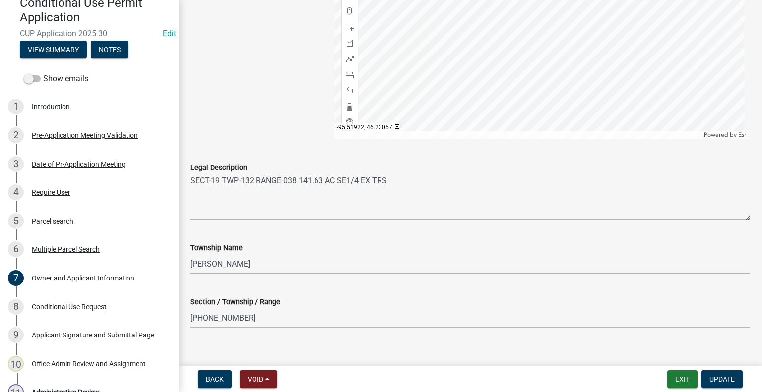
scroll to position [1032, 0]
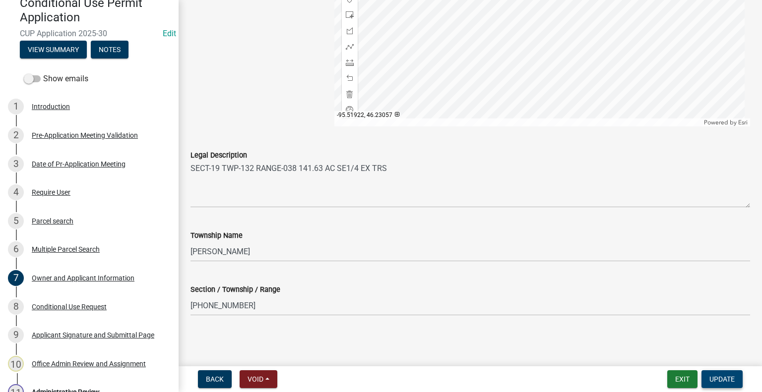
type input "18266 CO HWY 59, VINING MN 56588"
click at [725, 382] on span "Update" at bounding box center [722, 380] width 25 height 8
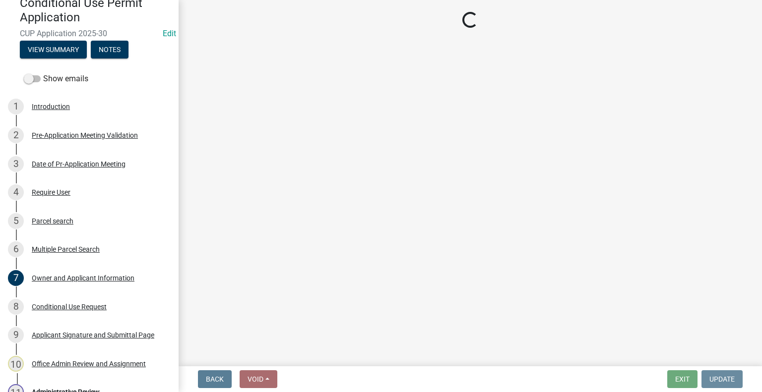
scroll to position [0, 0]
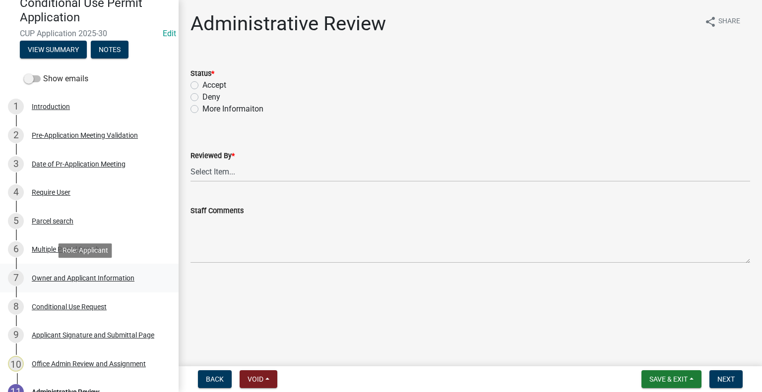
click at [76, 278] on div "Owner and Applicant Information" at bounding box center [83, 278] width 103 height 7
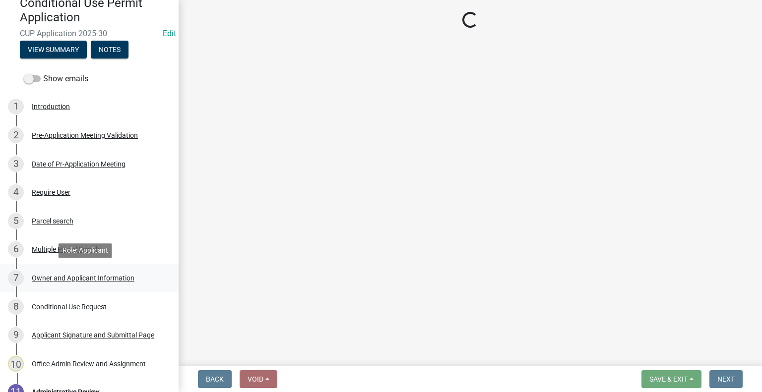
select select "8eb33e25-b777-401d-8aef-48673f52e970"
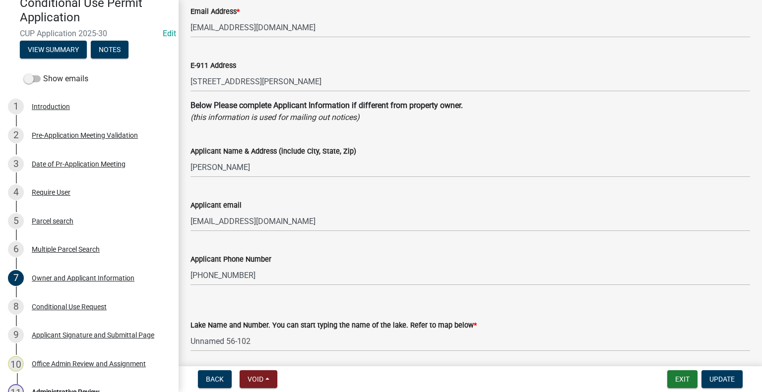
scroll to position [298, 0]
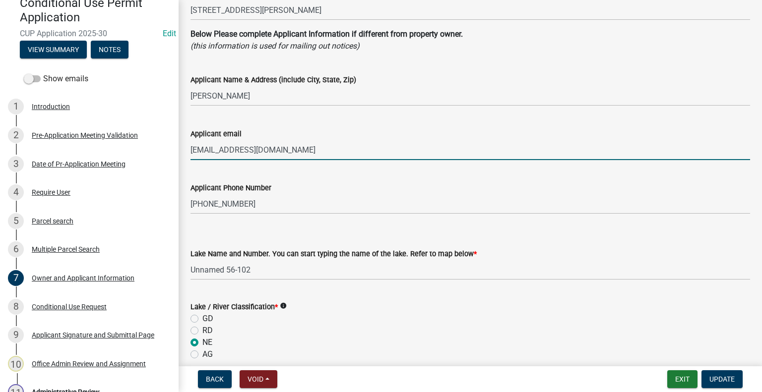
drag, startPoint x: 294, startPoint y: 149, endPoint x: 190, endPoint y: 149, distance: 103.7
click at [190, 149] on div "Applicant email jakridgeranch@gmail.com" at bounding box center [470, 137] width 575 height 46
click at [365, 141] on input "jakridgeranch@gmail.com" at bounding box center [471, 150] width 560 height 20
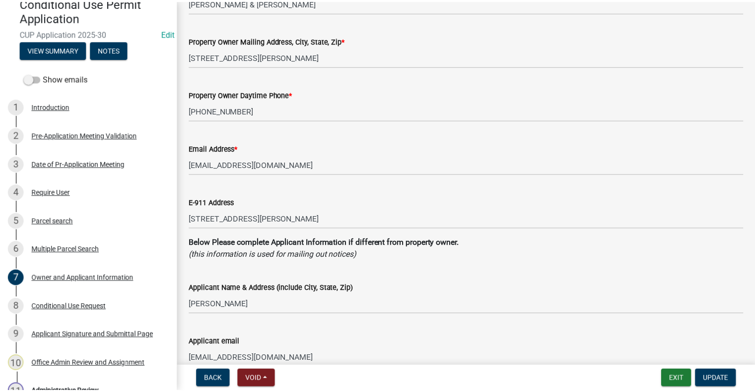
scroll to position [0, 0]
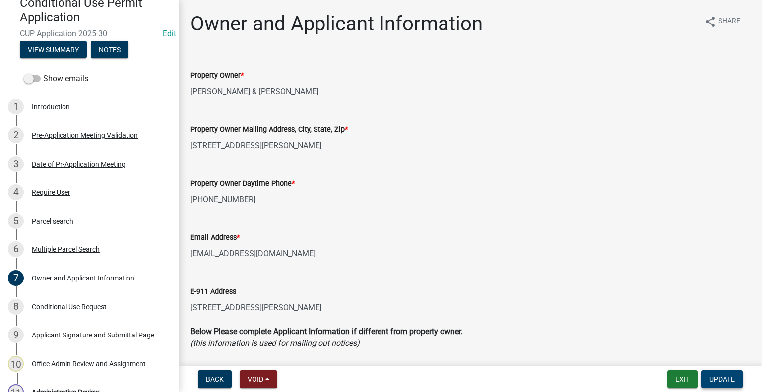
click at [723, 383] on span "Update" at bounding box center [722, 380] width 25 height 8
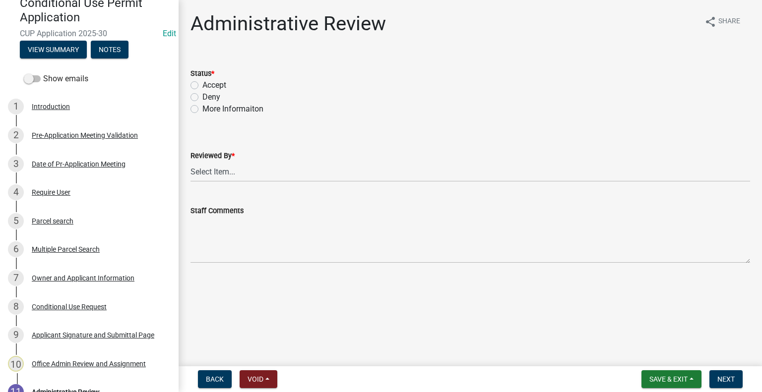
drag, startPoint x: 195, startPoint y: 85, endPoint x: 194, endPoint y: 120, distance: 34.8
click at [202, 85] on label "Accept" at bounding box center [214, 85] width 24 height 12
click at [202, 85] on input "Accept" at bounding box center [205, 82] width 6 height 6
radio input "true"
click at [227, 174] on select "Select Item... Alexis Newark Amy Busko Andrea Perales Brittany Tollefson Christ…" at bounding box center [471, 172] width 560 height 20
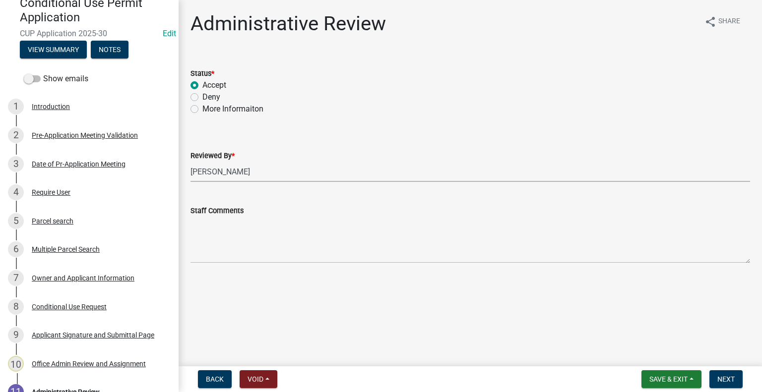
click at [191, 162] on select "Select Item... Alexis Newark Amy Busko Andrea Perales Brittany Tollefson Christ…" at bounding box center [471, 172] width 560 height 20
select select "1bc1e483-05bd-4456-8d1d-1de62b367160"
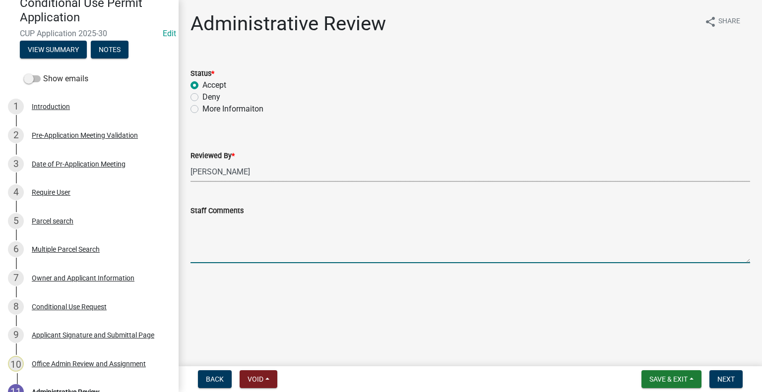
click at [219, 225] on textarea "Staff Comments" at bounding box center [471, 240] width 560 height 47
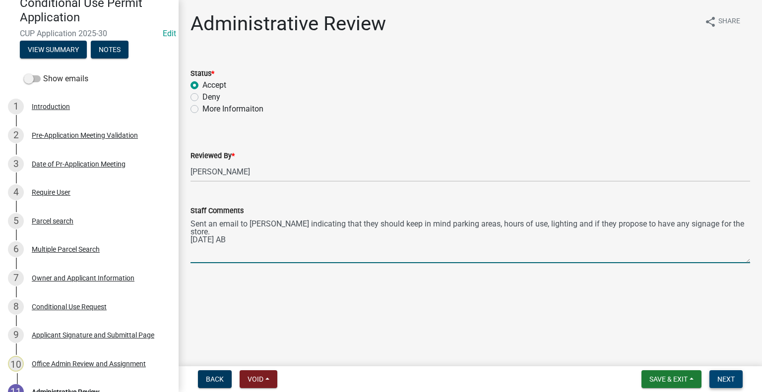
type textarea "Sent an email to Alecia indicating that they should keep in mind parking areas,…"
click at [721, 377] on span "Next" at bounding box center [725, 380] width 17 height 8
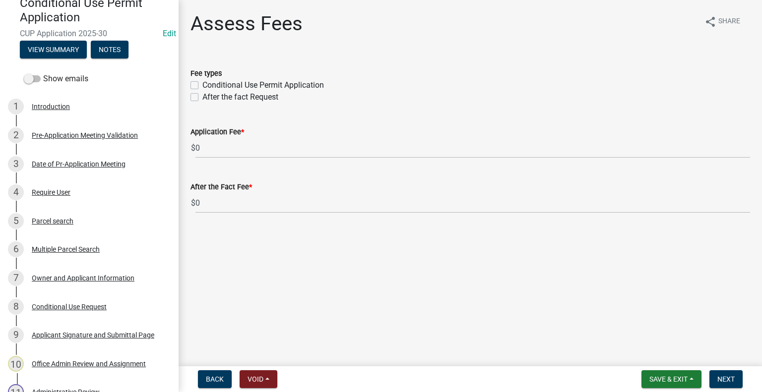
click at [202, 85] on label "Conditional Use Permit Application" at bounding box center [263, 85] width 122 height 12
click at [202, 85] on input "Conditional Use Permit Application" at bounding box center [205, 82] width 6 height 6
checkbox input "true"
checkbox input "false"
click at [724, 374] on button "Next" at bounding box center [726, 380] width 33 height 18
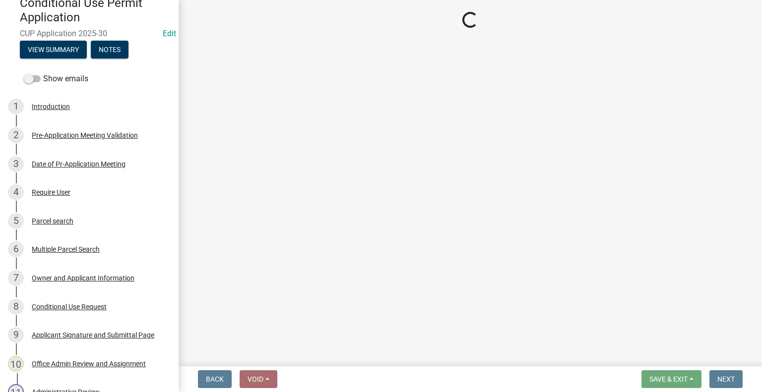
select select "3: 3"
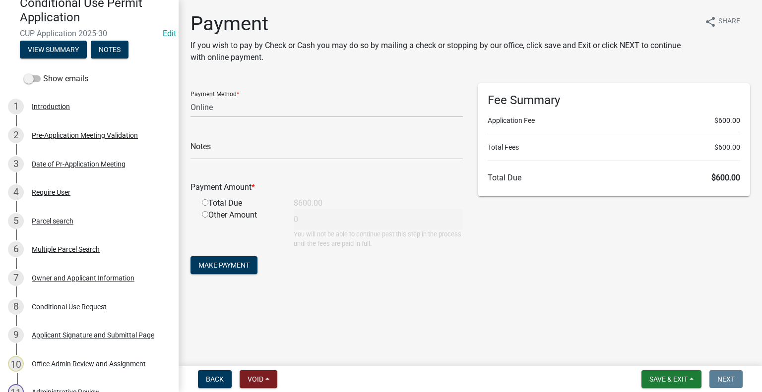
click at [204, 202] on input "radio" at bounding box center [205, 202] width 6 height 6
radio input "true"
type input "600"
click at [660, 377] on span "Save & Exit" at bounding box center [669, 380] width 38 height 8
click at [653, 352] on button "Save & Exit" at bounding box center [661, 354] width 79 height 24
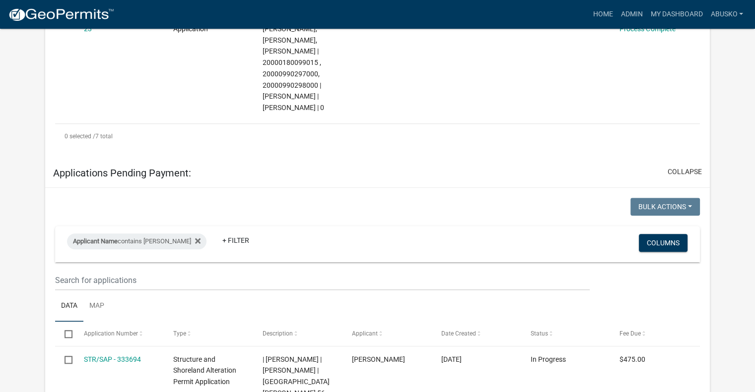
scroll to position [794, 0]
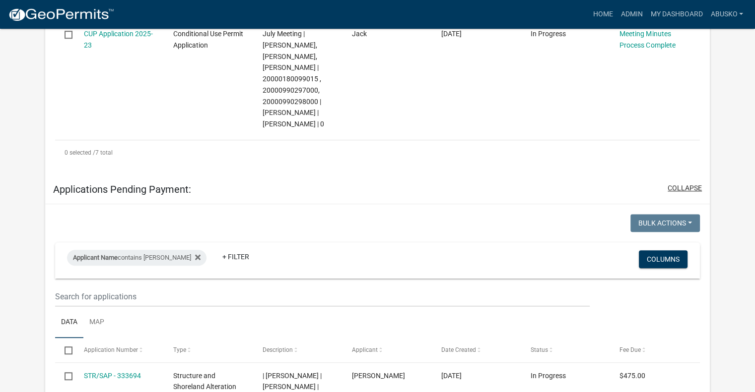
click at [673, 189] on button "collapse" at bounding box center [684, 188] width 34 height 10
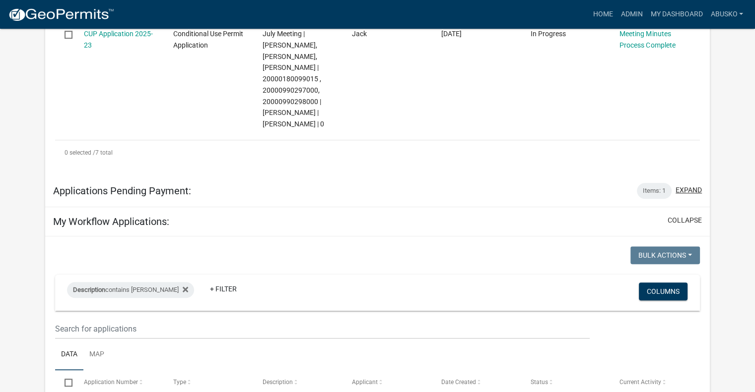
click at [673, 189] on div "Items: 1 expand" at bounding box center [669, 191] width 65 height 16
click at [659, 190] on div "Items: 1" at bounding box center [654, 191] width 35 height 16
click at [690, 188] on button "expand" at bounding box center [688, 190] width 26 height 10
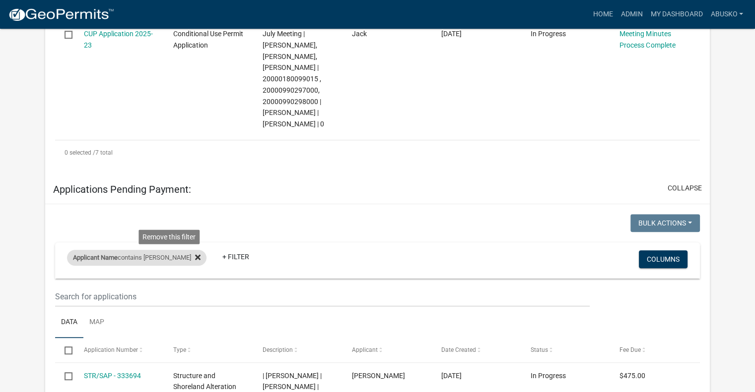
click at [195, 260] on icon at bounding box center [197, 257] width 5 height 5
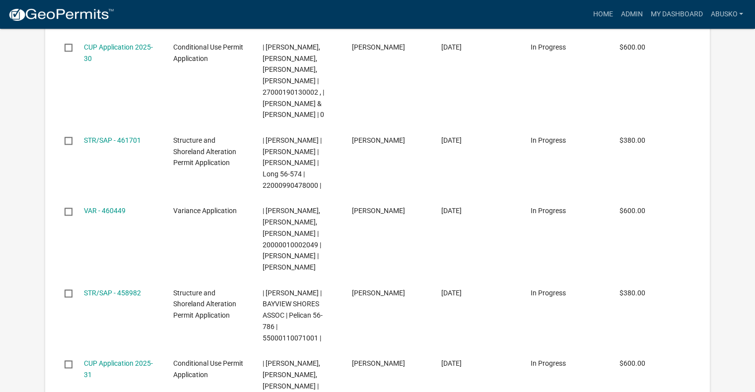
scroll to position [1340, 0]
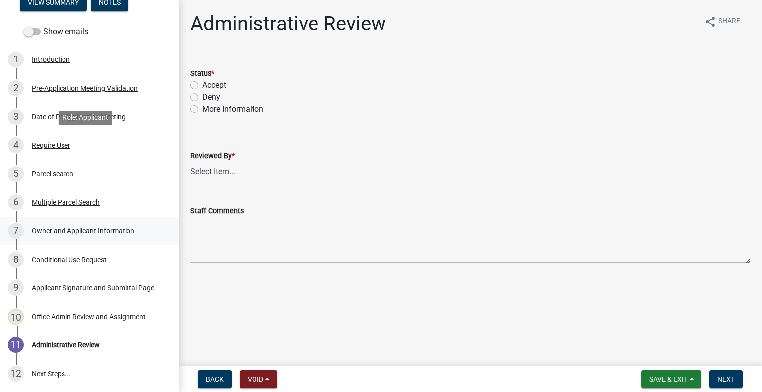
scroll to position [149, 0]
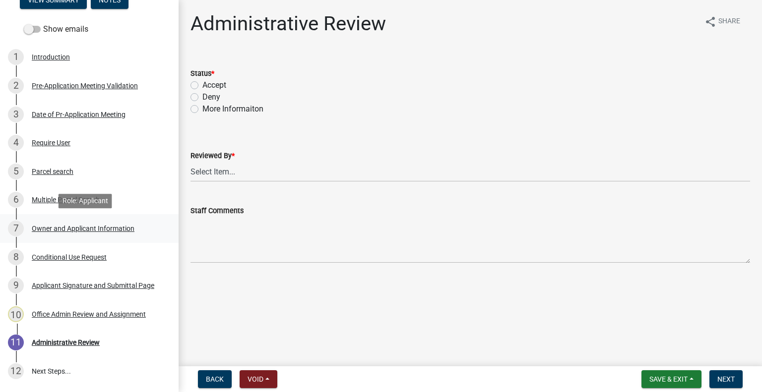
click at [77, 227] on div "Owner and Applicant Information" at bounding box center [83, 228] width 103 height 7
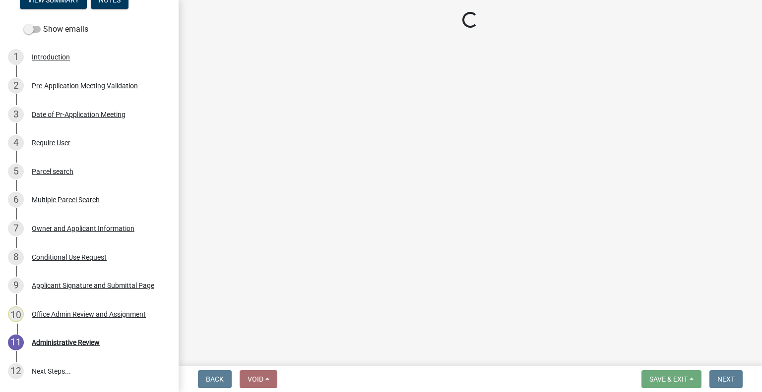
select select "61c0719b-8d82-4d24-b708-7ea1f7ba1456"
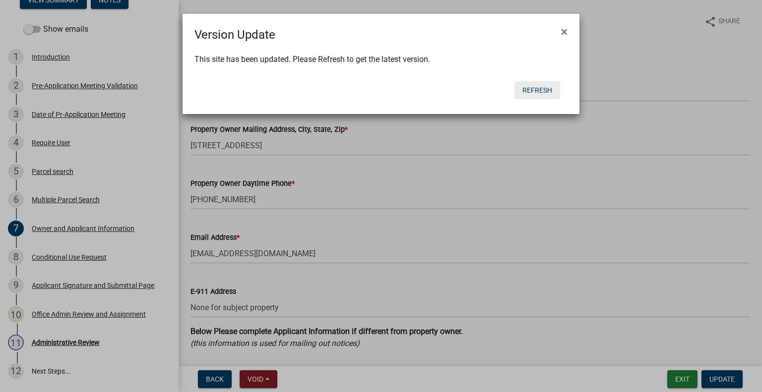
drag, startPoint x: 541, startPoint y: 89, endPoint x: 530, endPoint y: 95, distance: 12.3
click at [540, 89] on button "Refresh" at bounding box center [538, 90] width 46 height 18
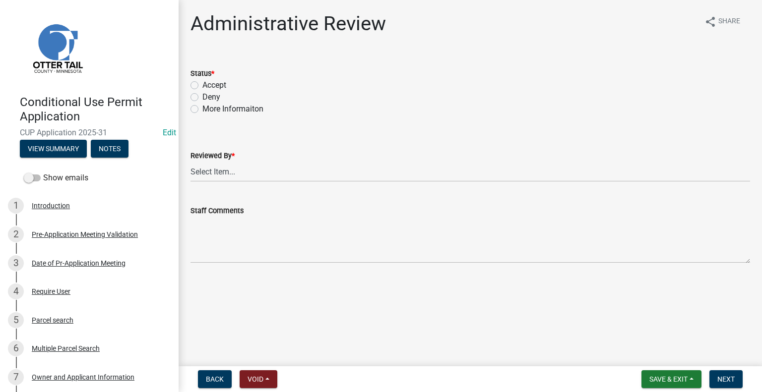
click at [202, 84] on label "Accept" at bounding box center [214, 85] width 24 height 12
click at [202, 84] on input "Accept" at bounding box center [205, 82] width 6 height 6
radio input "true"
click at [238, 172] on select "Select Item... [PERSON_NAME] [PERSON_NAME] [PERSON_NAME] [PERSON_NAME] [PERSON_…" at bounding box center [471, 172] width 560 height 20
click at [191, 162] on select "Select Item... [PERSON_NAME] [PERSON_NAME] [PERSON_NAME] [PERSON_NAME] [PERSON_…" at bounding box center [471, 172] width 560 height 20
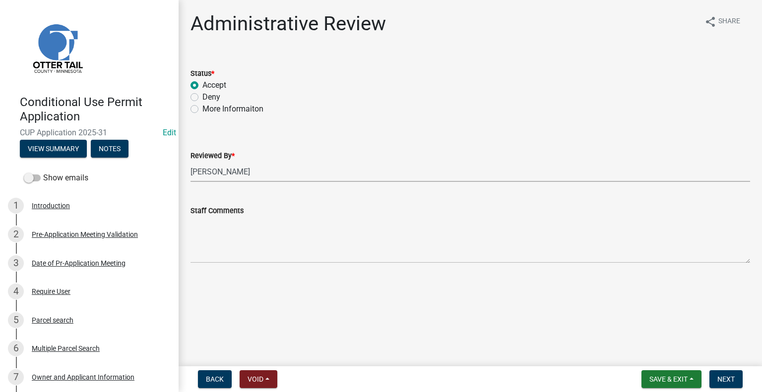
select select "1bc1e483-05bd-4456-8d1d-1de62b367160"
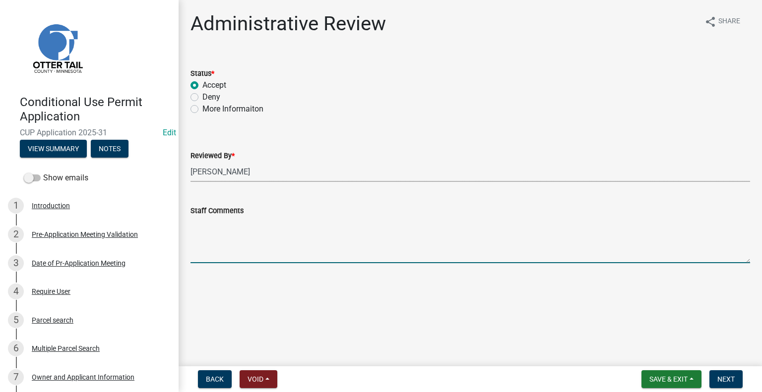
click at [224, 225] on textarea "Staff Comments" at bounding box center [471, 240] width 560 height 47
type textarea "l"
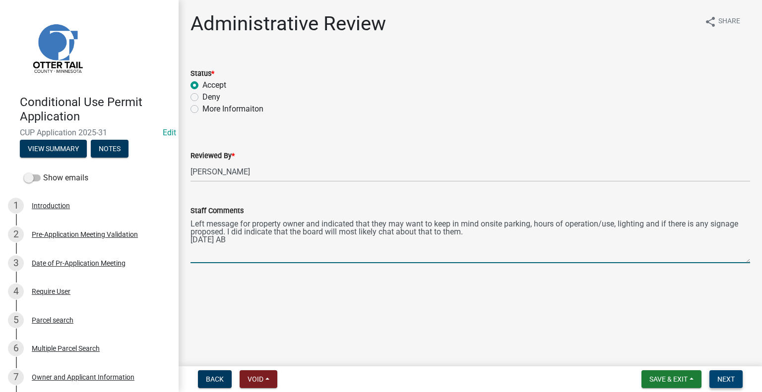
type textarea "Left message for property owner and indicated that they may want to keep in min…"
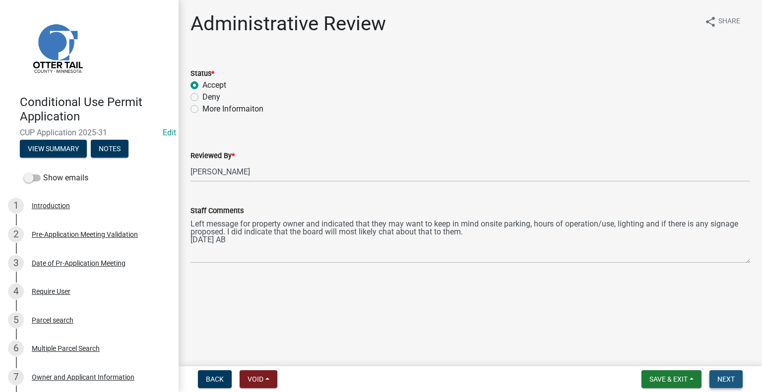
click at [719, 381] on span "Next" at bounding box center [725, 380] width 17 height 8
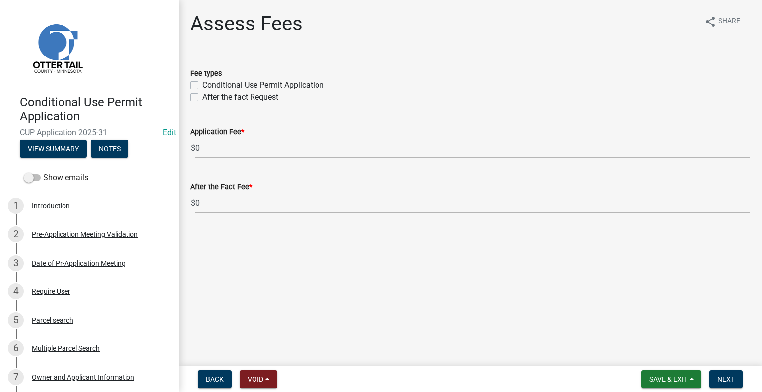
click at [202, 85] on label "Conditional Use Permit Application" at bounding box center [263, 85] width 122 height 12
click at [202, 85] on input "Conditional Use Permit Application" at bounding box center [205, 82] width 6 height 6
checkbox input "true"
checkbox input "false"
click at [725, 382] on span "Next" at bounding box center [725, 380] width 17 height 8
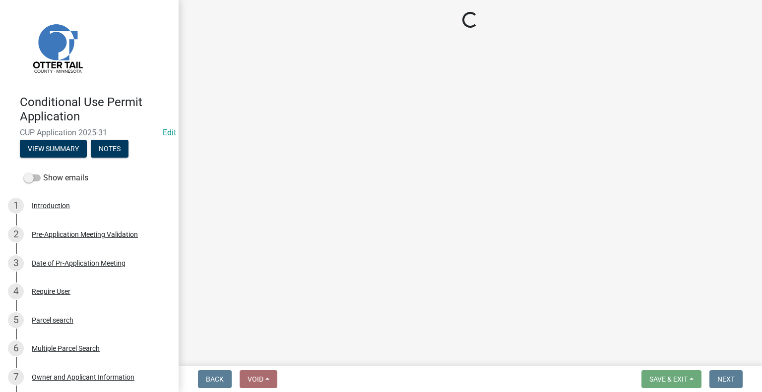
select select "3: 3"
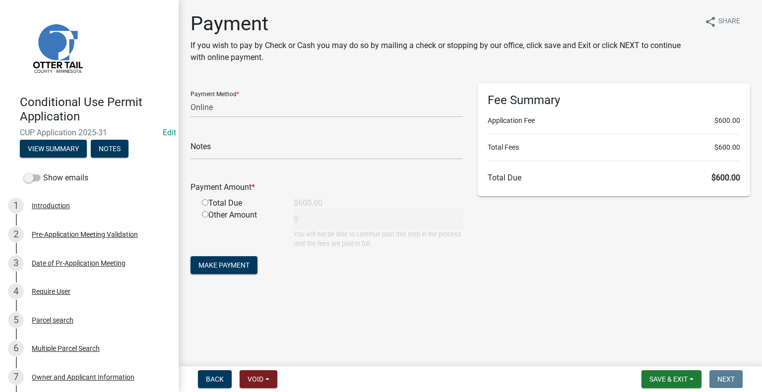
click at [205, 204] on input "radio" at bounding box center [205, 202] width 6 height 6
radio input "true"
type input "600"
click at [678, 379] on span "Save & Exit" at bounding box center [669, 380] width 38 height 8
click at [647, 355] on button "Save & Exit" at bounding box center [661, 354] width 79 height 24
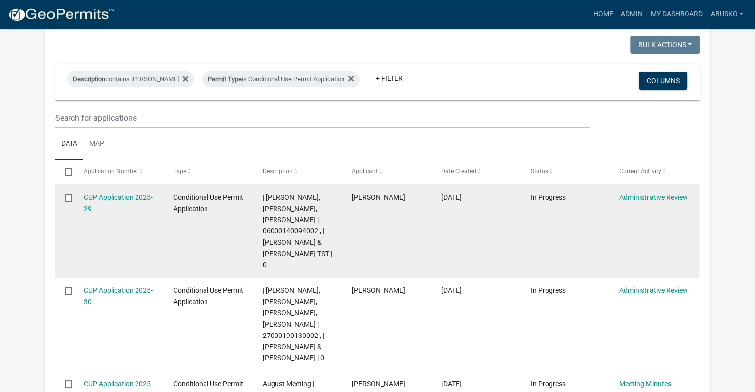
scroll to position [99, 0]
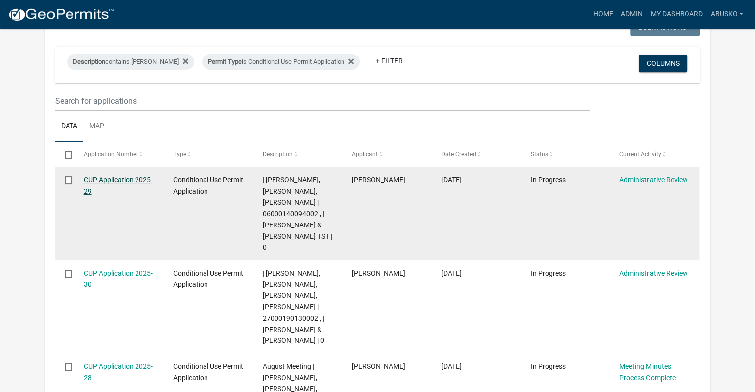
click at [107, 176] on link "CUP Application 2025-29" at bounding box center [118, 185] width 69 height 19
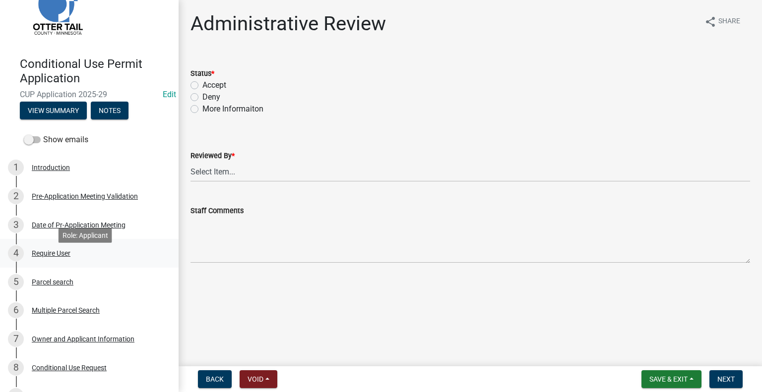
scroll to position [99, 0]
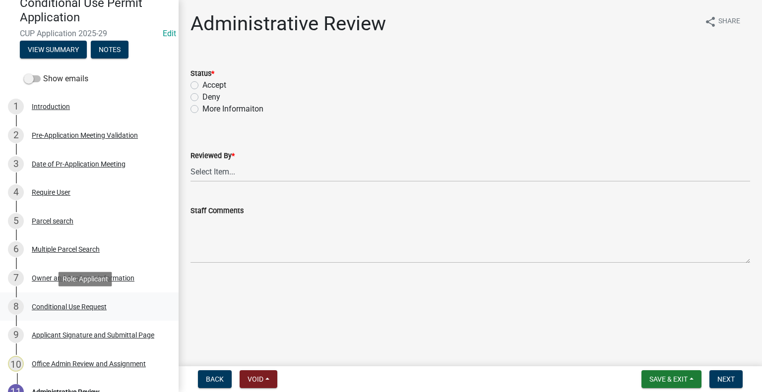
click at [60, 311] on div "Conditional Use Request" at bounding box center [69, 307] width 75 height 7
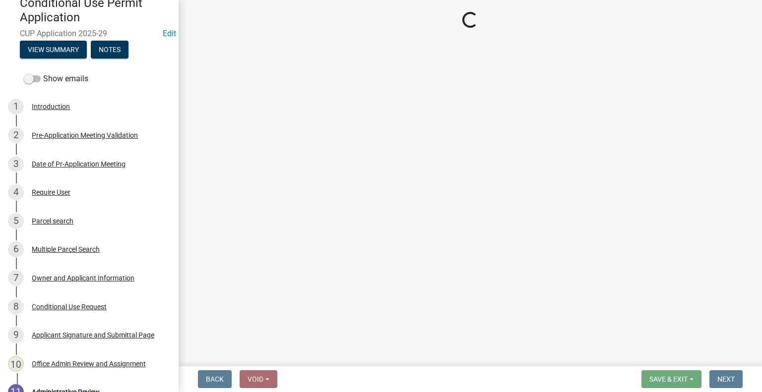
select select "40d0c955-8948-4bcf-b6e0-7d68504e2e4d"
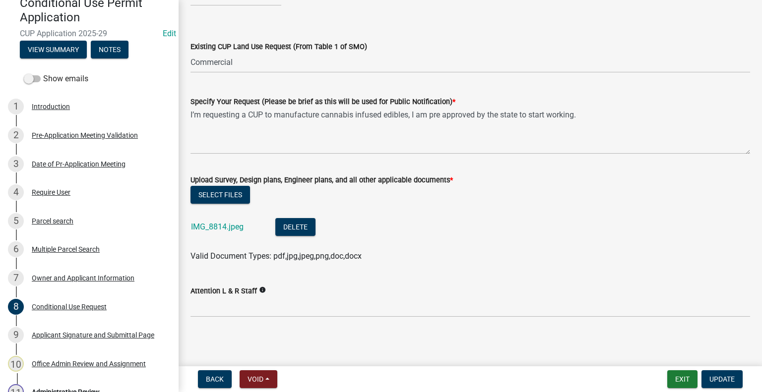
scroll to position [651, 0]
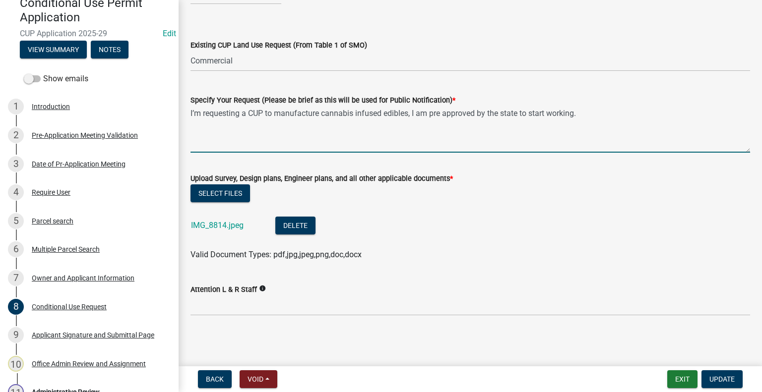
click at [593, 115] on textarea "I’m requesting a CUP to manufacture cannabis infused edibles, I am pre approved…" at bounding box center [471, 129] width 560 height 47
click at [75, 275] on div "Owner and Applicant Information" at bounding box center [83, 278] width 103 height 7
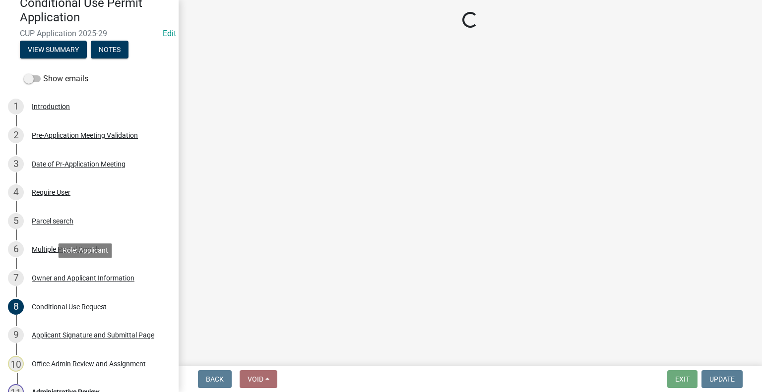
scroll to position [0, 0]
select select "6a448dd3-a03e-4e66-8677-3563c5966f4d"
select select "679accf3-3c3f-4c17-89be-d7005bde4cfb"
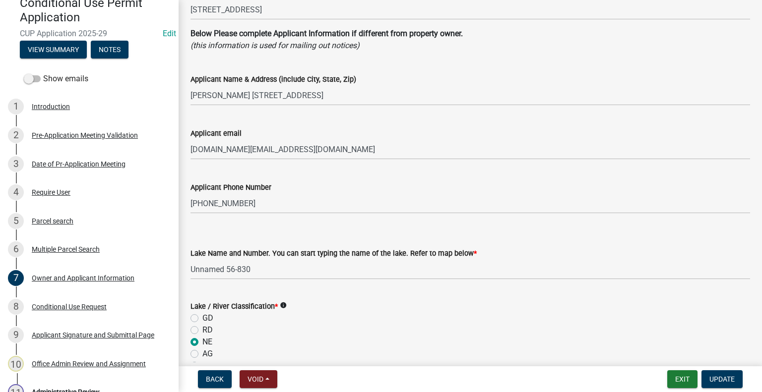
scroll to position [248, 0]
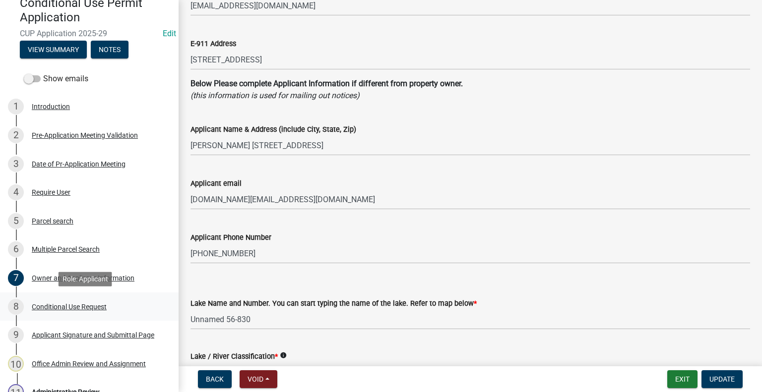
click at [96, 310] on div "Conditional Use Request" at bounding box center [69, 307] width 75 height 7
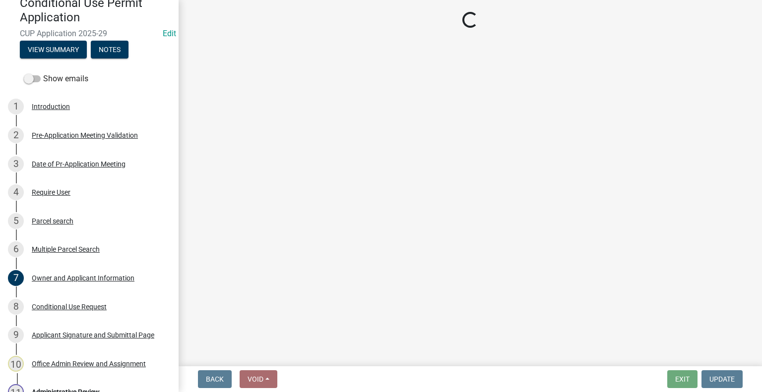
select select "40d0c955-8948-4bcf-b6e0-7d68504e2e4d"
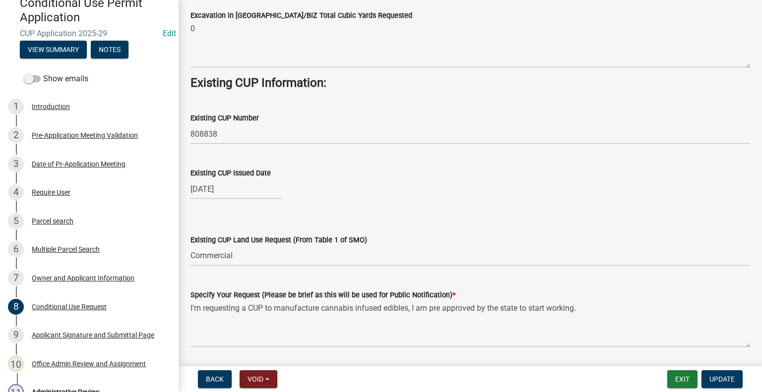
scroll to position [546, 0]
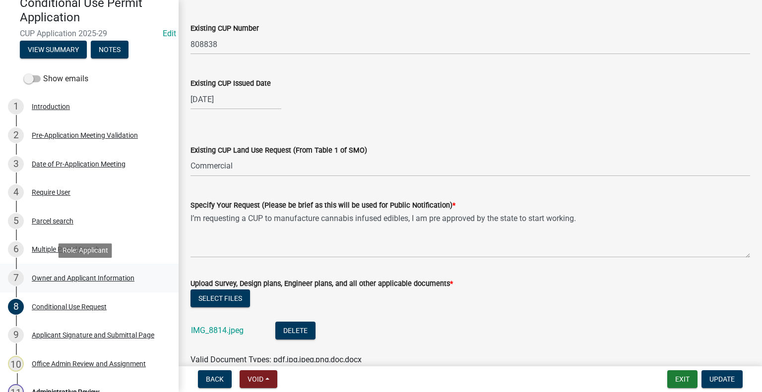
click at [75, 279] on div "Owner and Applicant Information" at bounding box center [83, 278] width 103 height 7
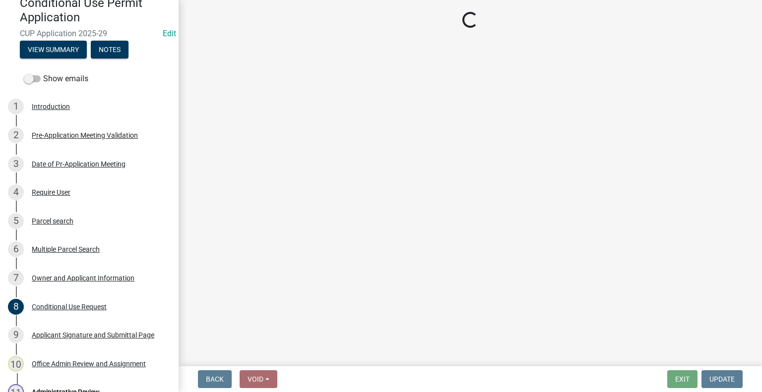
select select "6a448dd3-a03e-4e66-8677-3563c5966f4d"
select select "679accf3-3c3f-4c17-89be-d7005bde4cfb"
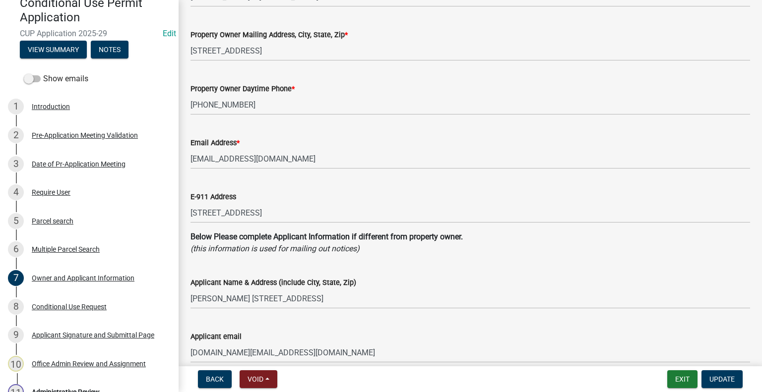
scroll to position [50, 0]
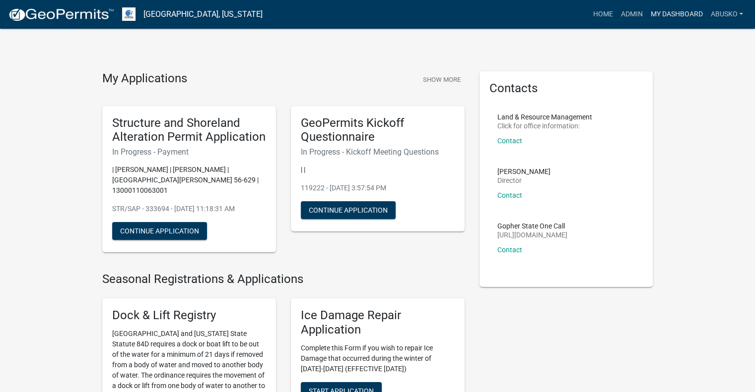
click at [656, 13] on link "My Dashboard" at bounding box center [676, 14] width 60 height 19
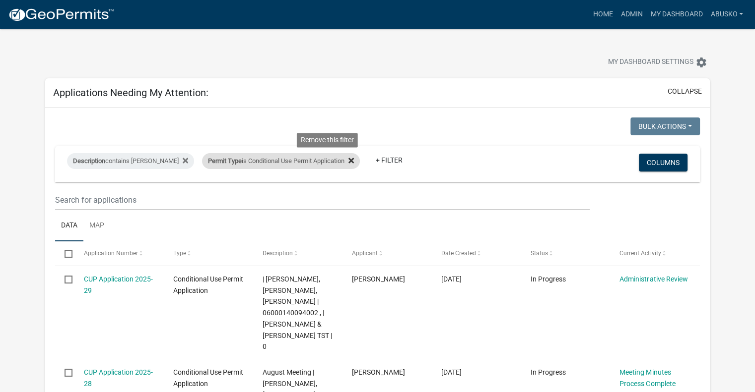
click at [348, 161] on icon at bounding box center [350, 160] width 5 height 5
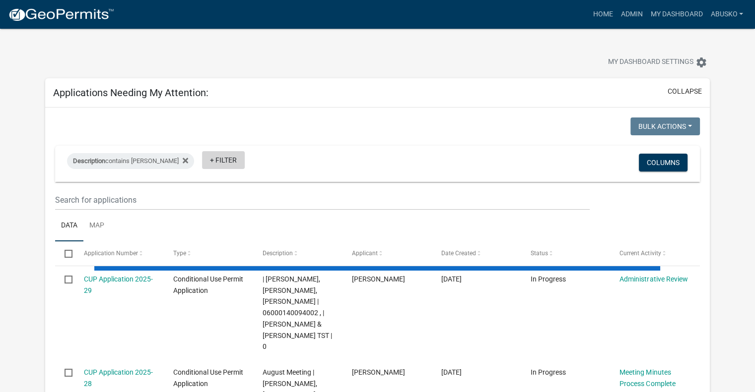
click at [202, 164] on link "+ Filter" at bounding box center [223, 160] width 43 height 18
select select "1: 25"
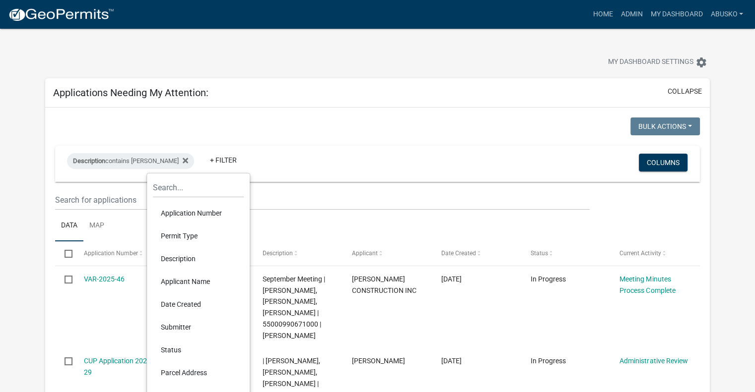
click at [183, 231] on li "Permit Type" at bounding box center [198, 236] width 91 height 23
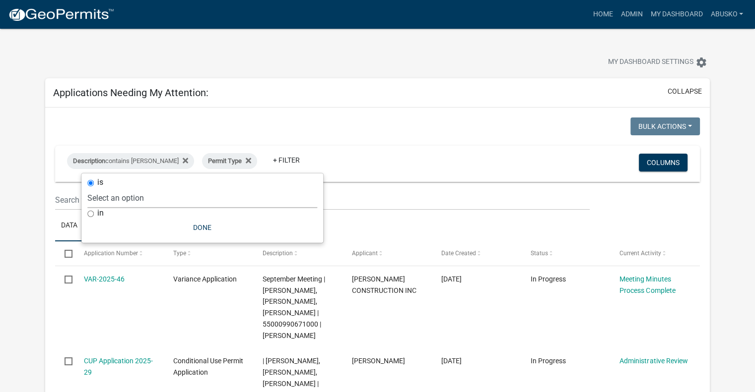
click at [171, 197] on select "Select an option Building Contractor / Excavators (Registration) Building Contr…" at bounding box center [202, 198] width 230 height 20
select select "3a4509af-2bc1-4f97-990c-7810b6d294fb"
click at [114, 188] on select "Select an option Building Contractor / Excavators (Registration) Building Contr…" at bounding box center [202, 198] width 230 height 20
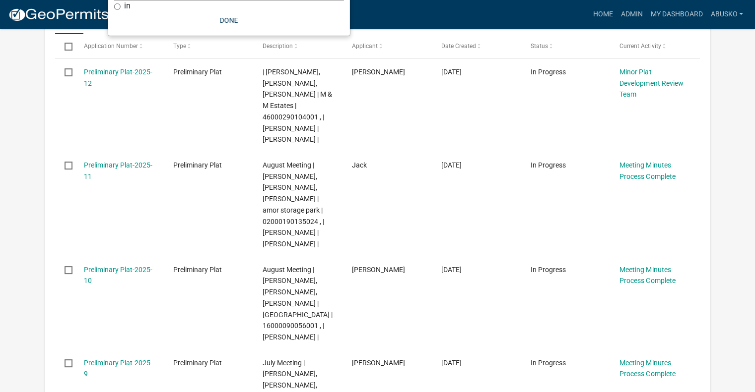
scroll to position [99, 0]
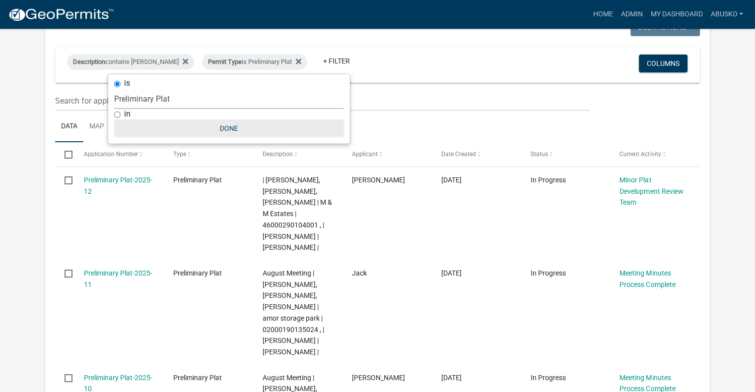
click at [229, 132] on button "Done" at bounding box center [229, 129] width 230 height 18
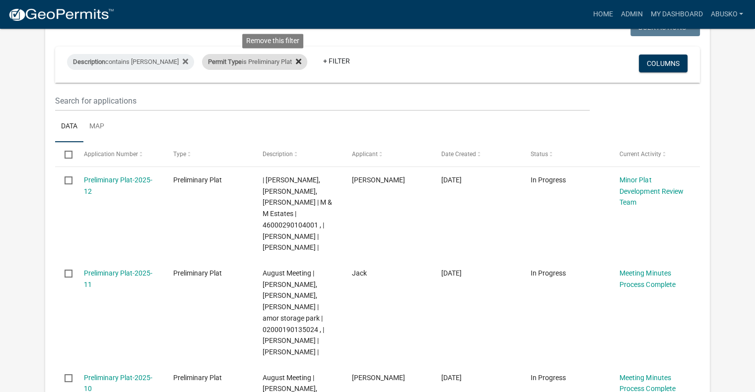
click at [296, 64] on icon at bounding box center [298, 61] width 5 height 5
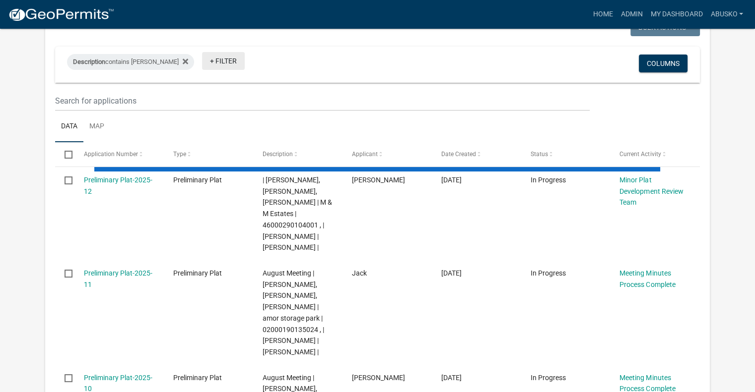
click at [202, 60] on link "+ Filter" at bounding box center [223, 61] width 43 height 18
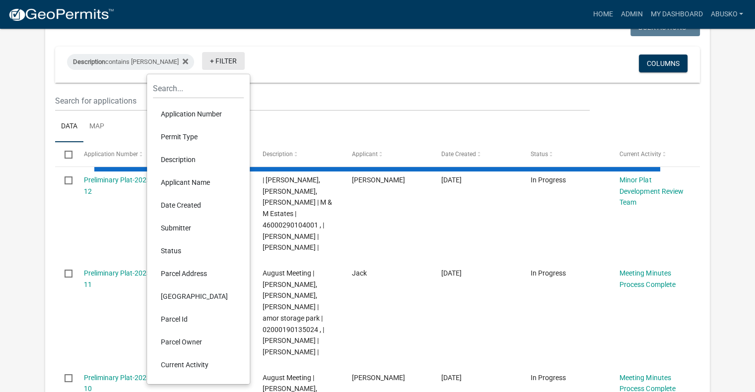
select select "1: 25"
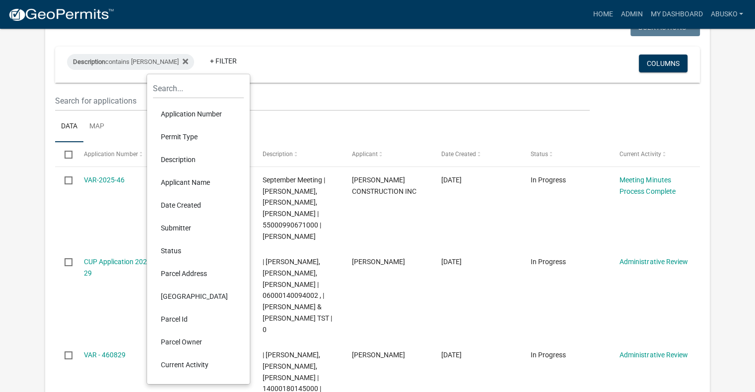
click at [186, 134] on li "Permit Type" at bounding box center [198, 137] width 91 height 23
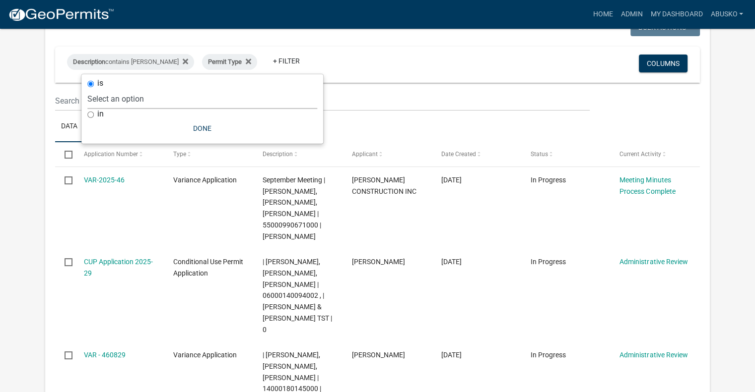
click at [152, 101] on select "Select an option Building Contractor / Excavators (Registration) Building Contr…" at bounding box center [202, 99] width 230 height 20
select select "6e4aec68-bfe6-4728-abf4-01362d967f60"
click at [141, 89] on select "Select an option Building Contractor / Excavators (Registration) Building Contr…" at bounding box center [202, 99] width 230 height 20
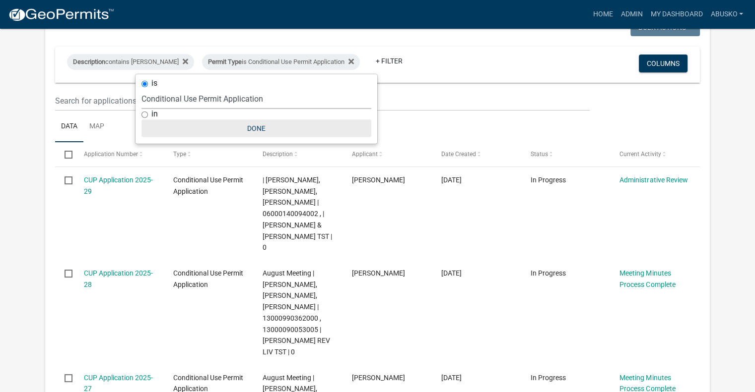
click at [261, 130] on button "Done" at bounding box center [256, 129] width 230 height 18
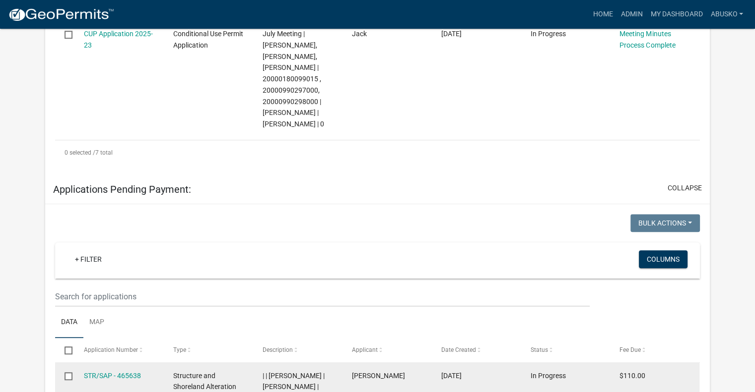
scroll to position [744, 0]
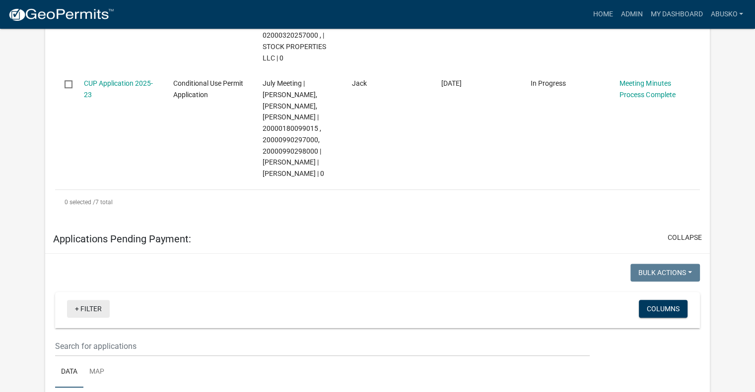
click at [96, 305] on link "+ Filter" at bounding box center [88, 309] width 43 height 18
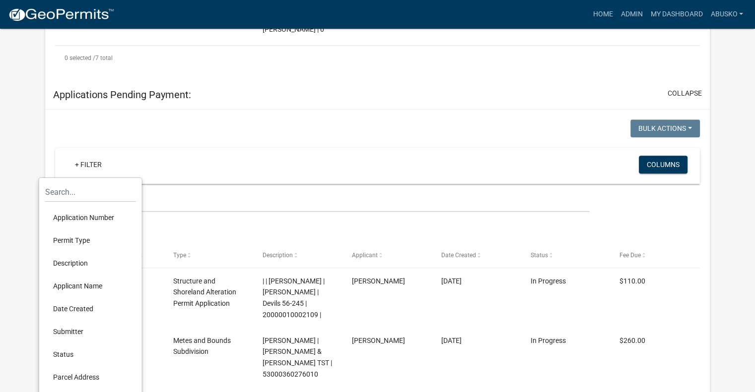
scroll to position [893, 0]
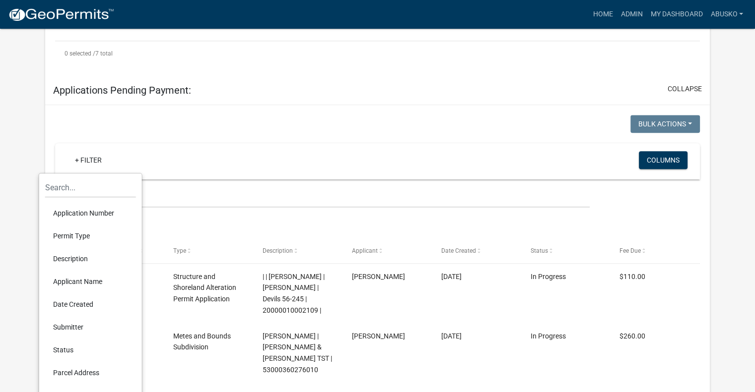
click at [75, 254] on li "Description" at bounding box center [90, 259] width 91 height 23
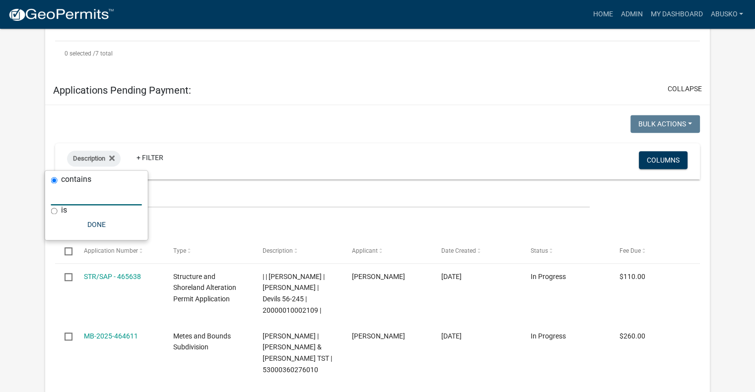
click at [89, 199] on input "text" at bounding box center [96, 195] width 91 height 20
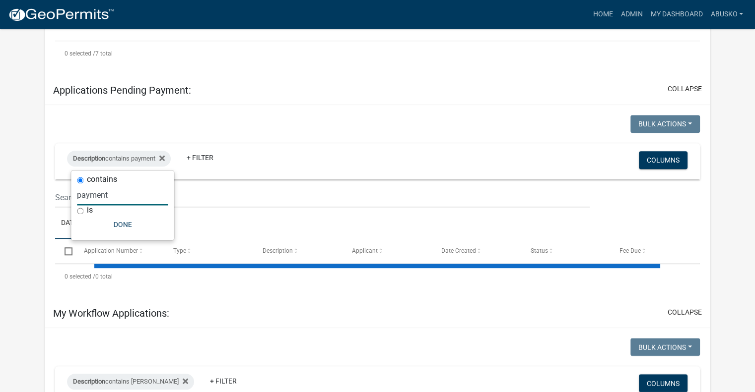
type input "payment"
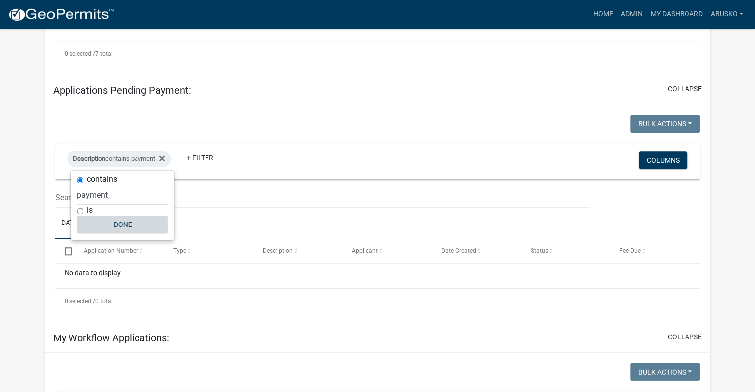
click at [134, 227] on button "Done" at bounding box center [122, 225] width 91 height 18
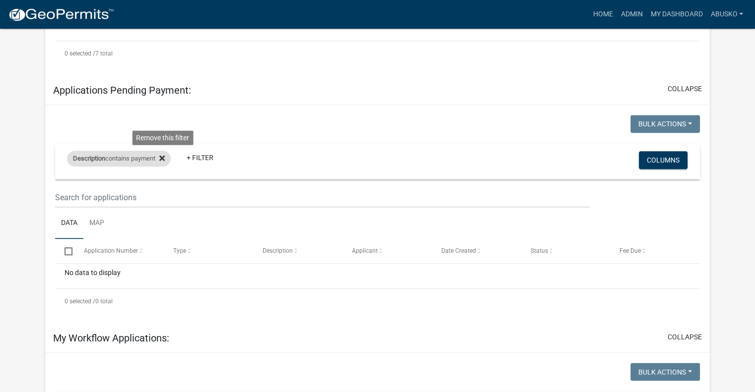
click at [165, 159] on icon at bounding box center [161, 157] width 5 height 5
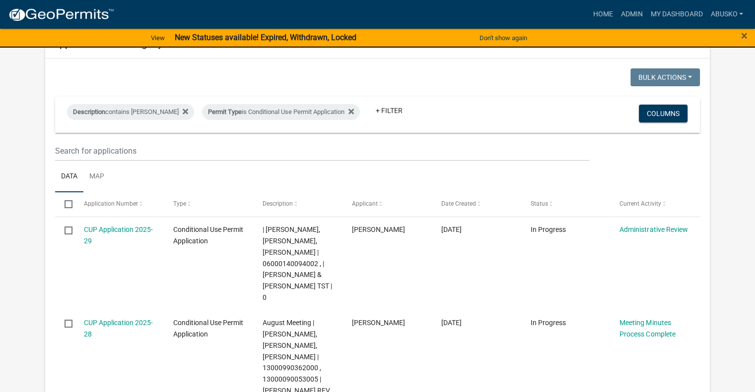
scroll to position [0, 0]
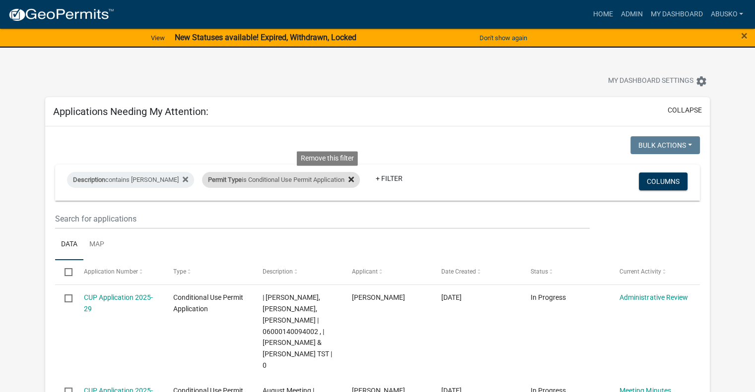
click at [348, 180] on icon at bounding box center [350, 180] width 5 height 8
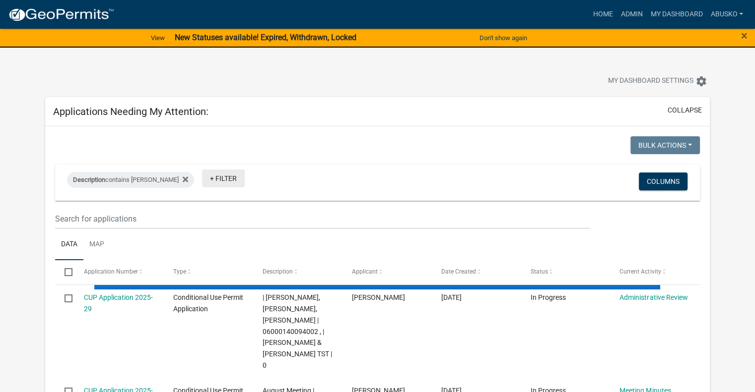
click at [202, 176] on link "+ Filter" at bounding box center [223, 179] width 43 height 18
select select "1: 25"
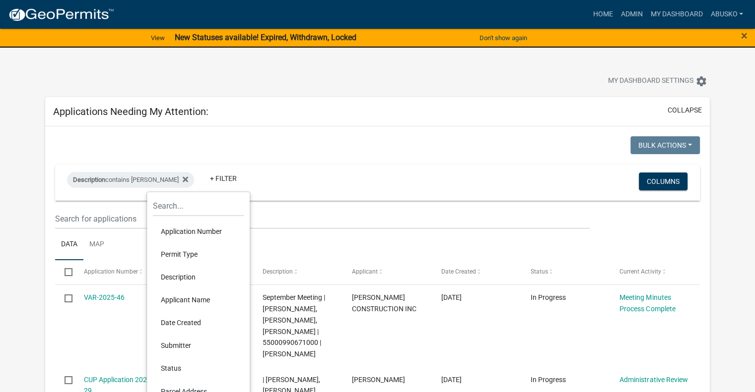
click at [397, 230] on ul "Data Map" at bounding box center [377, 244] width 645 height 31
